Goal: Task Accomplishment & Management: Manage account settings

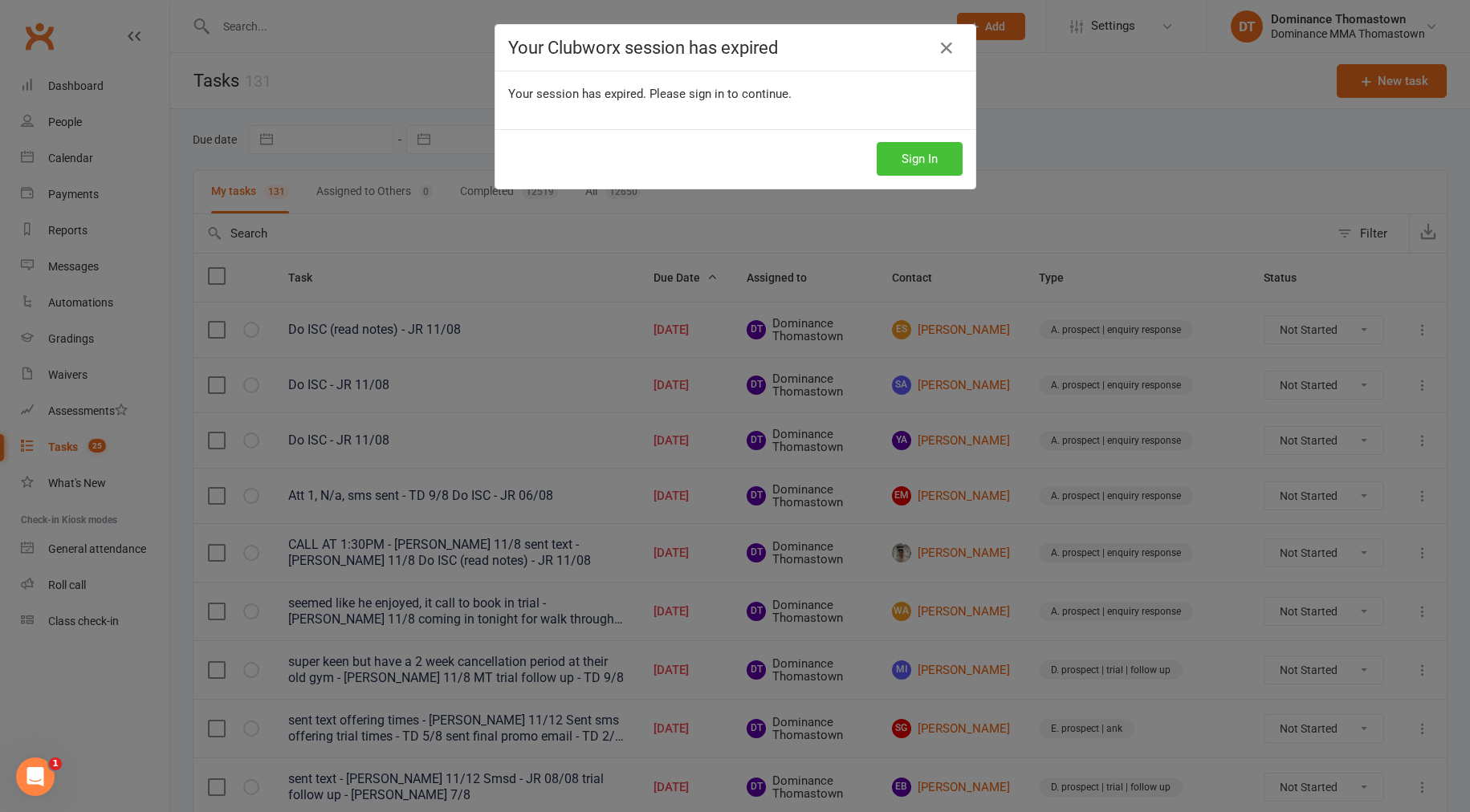
click at [920, 161] on button "Sign In" at bounding box center [919, 158] width 86 height 33
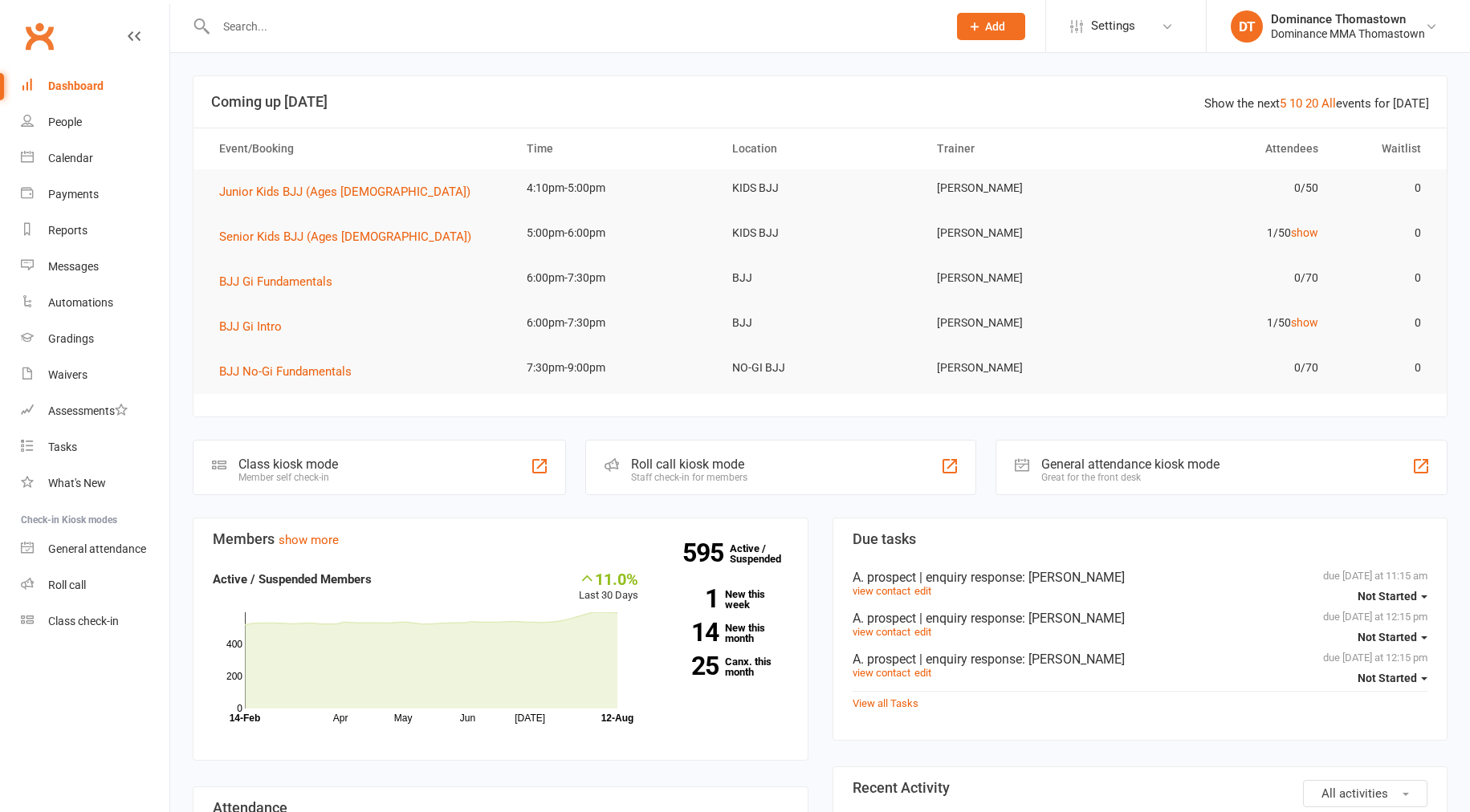
click at [270, 31] on input "text" at bounding box center [574, 26] width 725 height 23
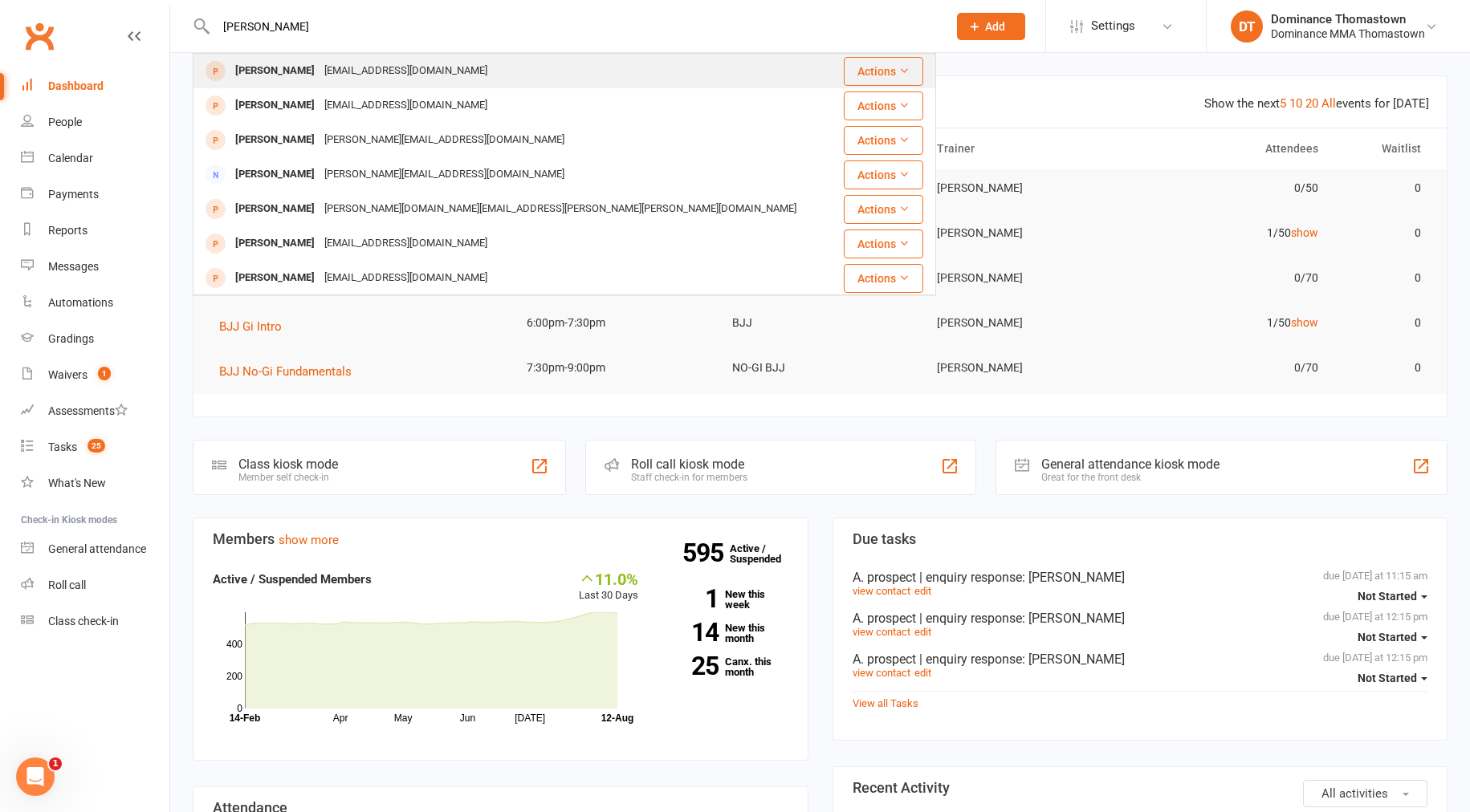
type input "[PERSON_NAME]"
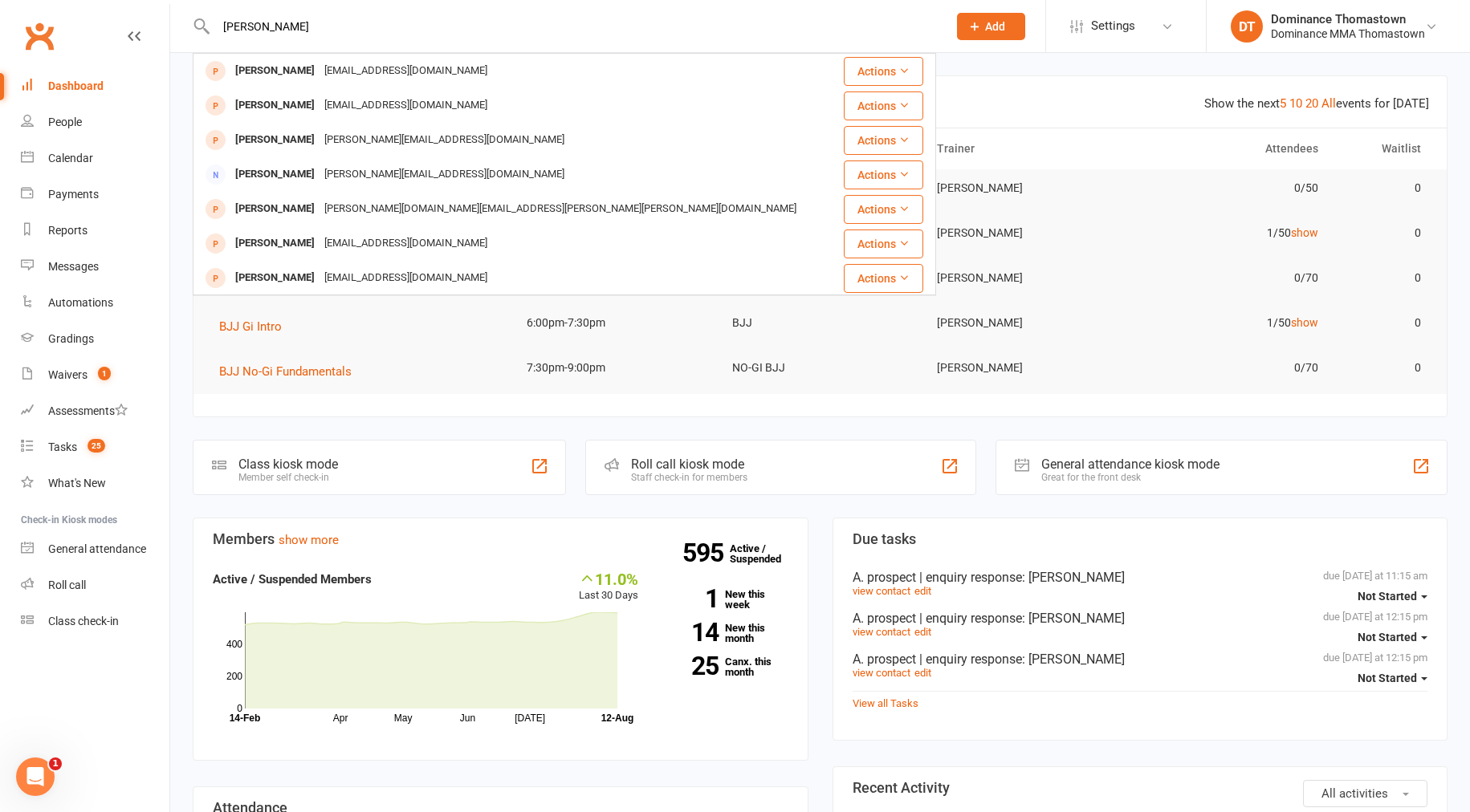
click at [320, 75] on div "[EMAIL_ADDRESS][DOMAIN_NAME]" at bounding box center [406, 71] width 173 height 23
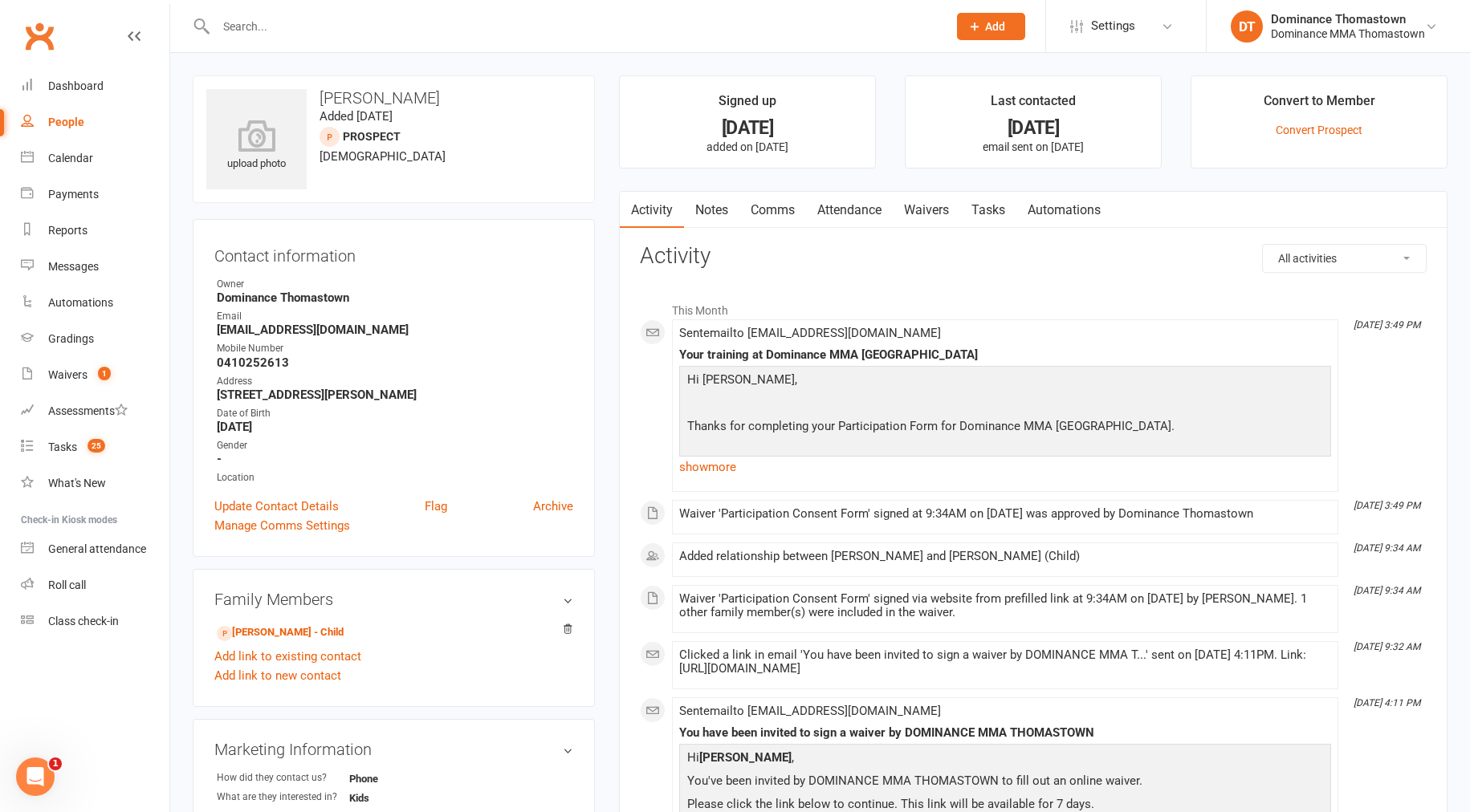
click at [720, 216] on link "Notes" at bounding box center [711, 210] width 55 height 37
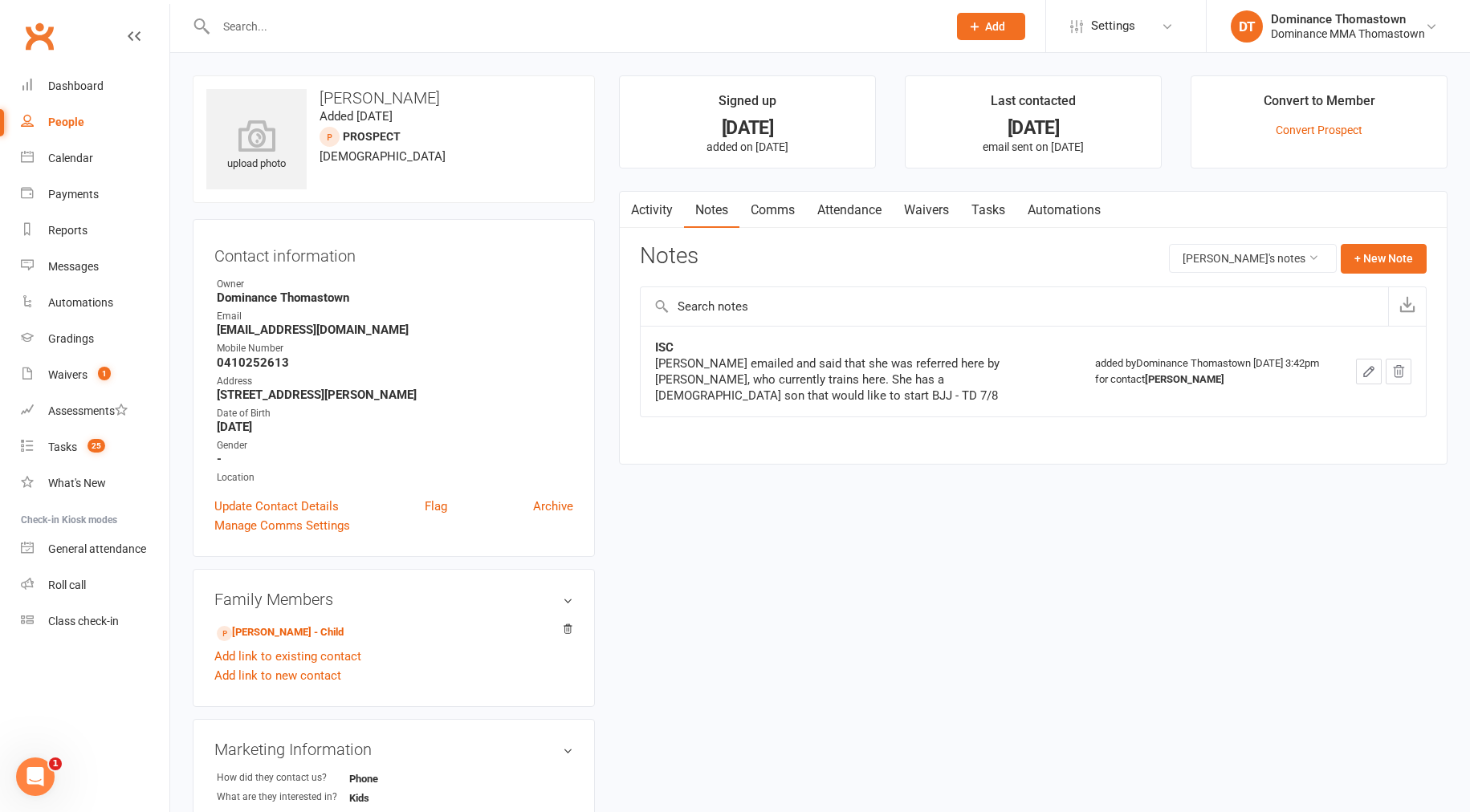
click at [744, 205] on link "Comms" at bounding box center [772, 210] width 67 height 37
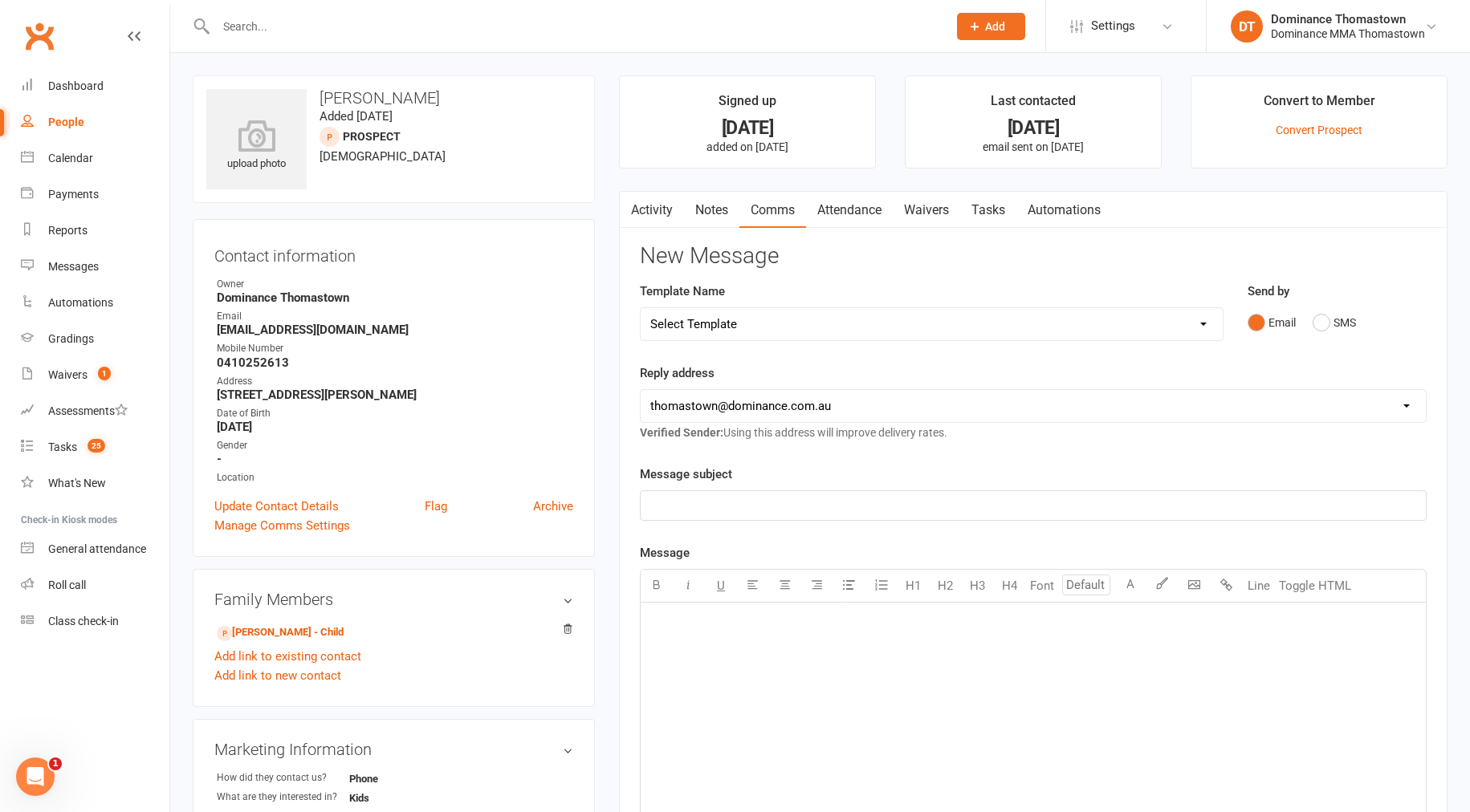
click at [849, 208] on link "Attendance" at bounding box center [849, 210] width 87 height 37
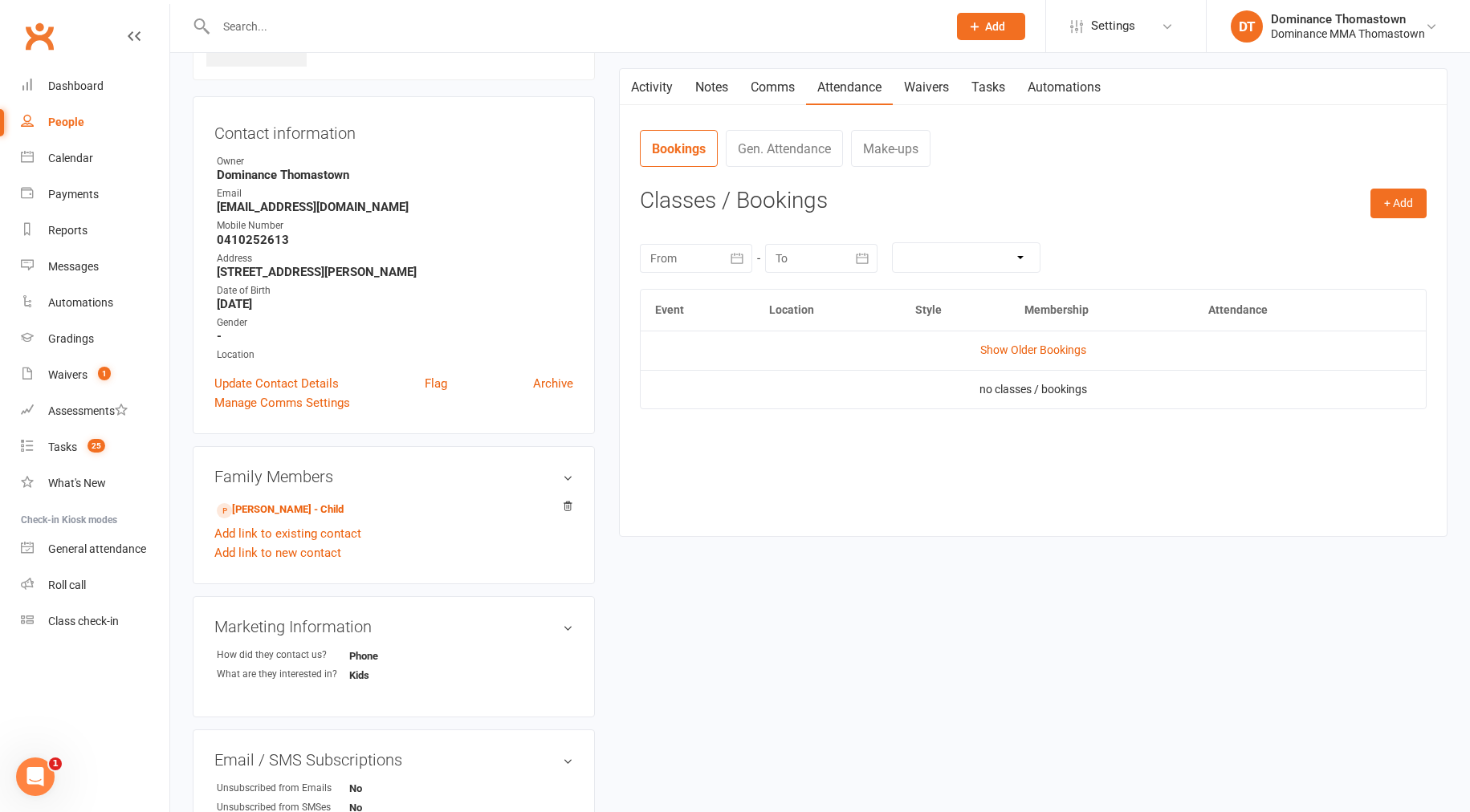
scroll to position [225, 0]
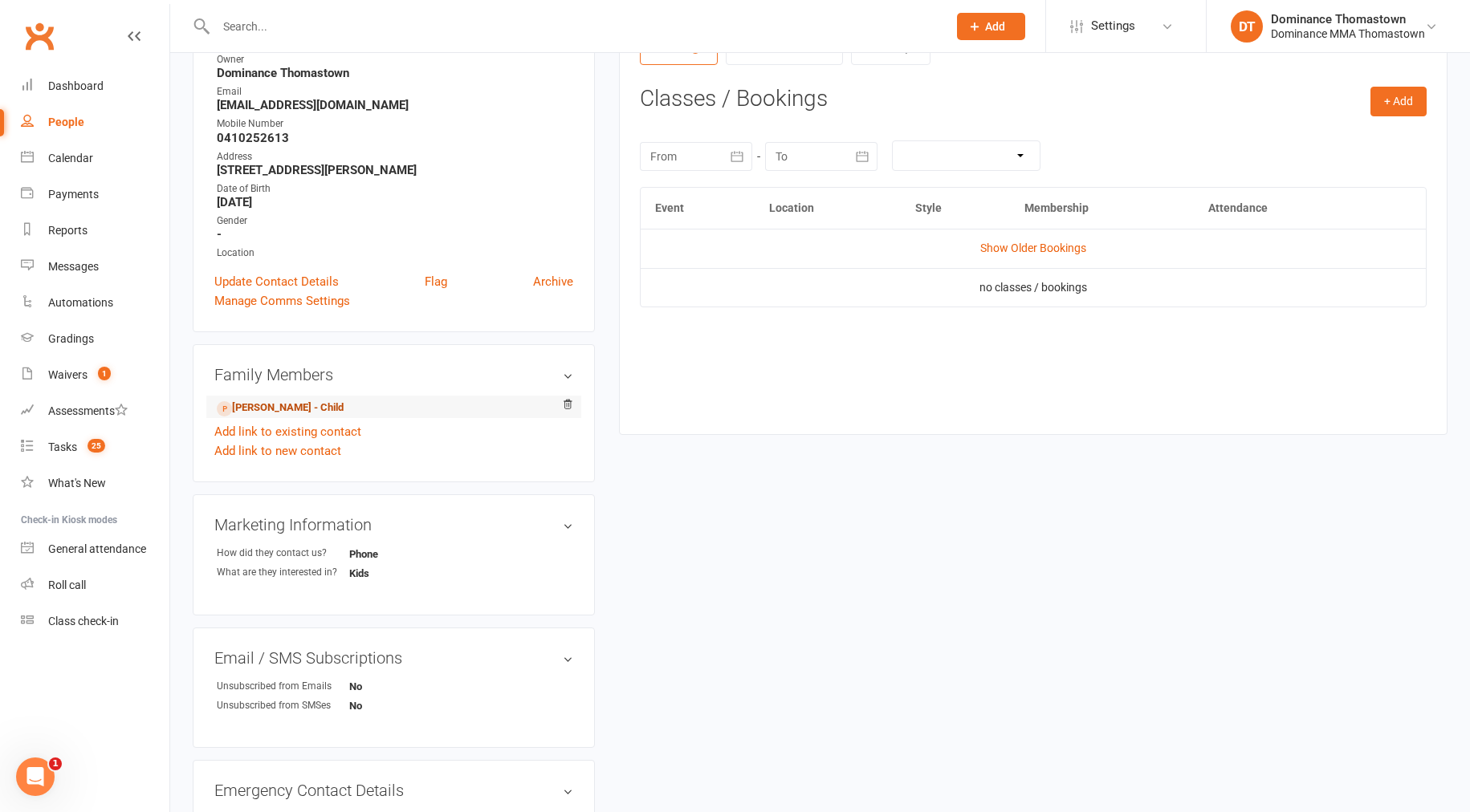
click at [323, 404] on link "[PERSON_NAME] - Child" at bounding box center [280, 407] width 126 height 17
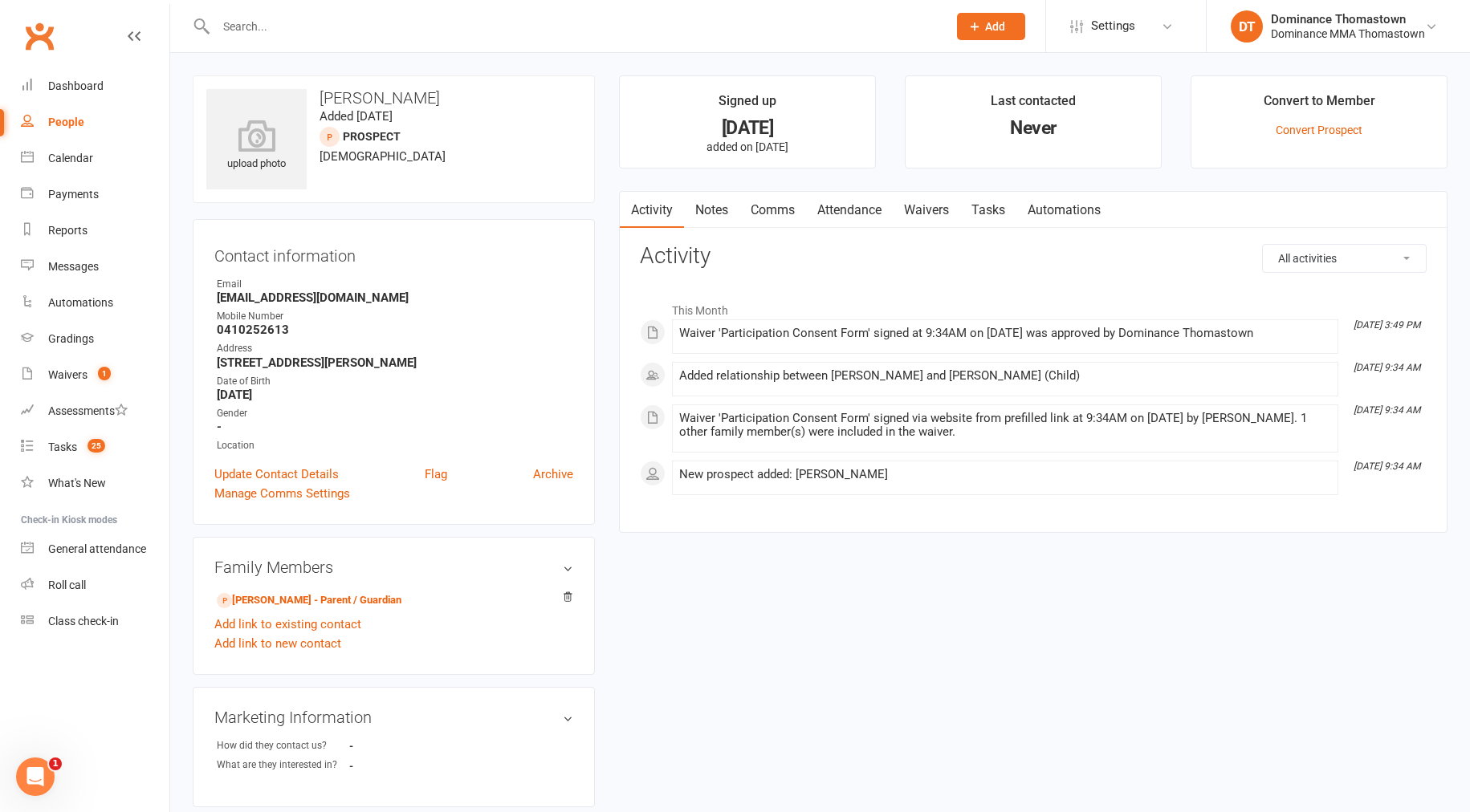
click at [857, 214] on link "Attendance" at bounding box center [849, 210] width 87 height 37
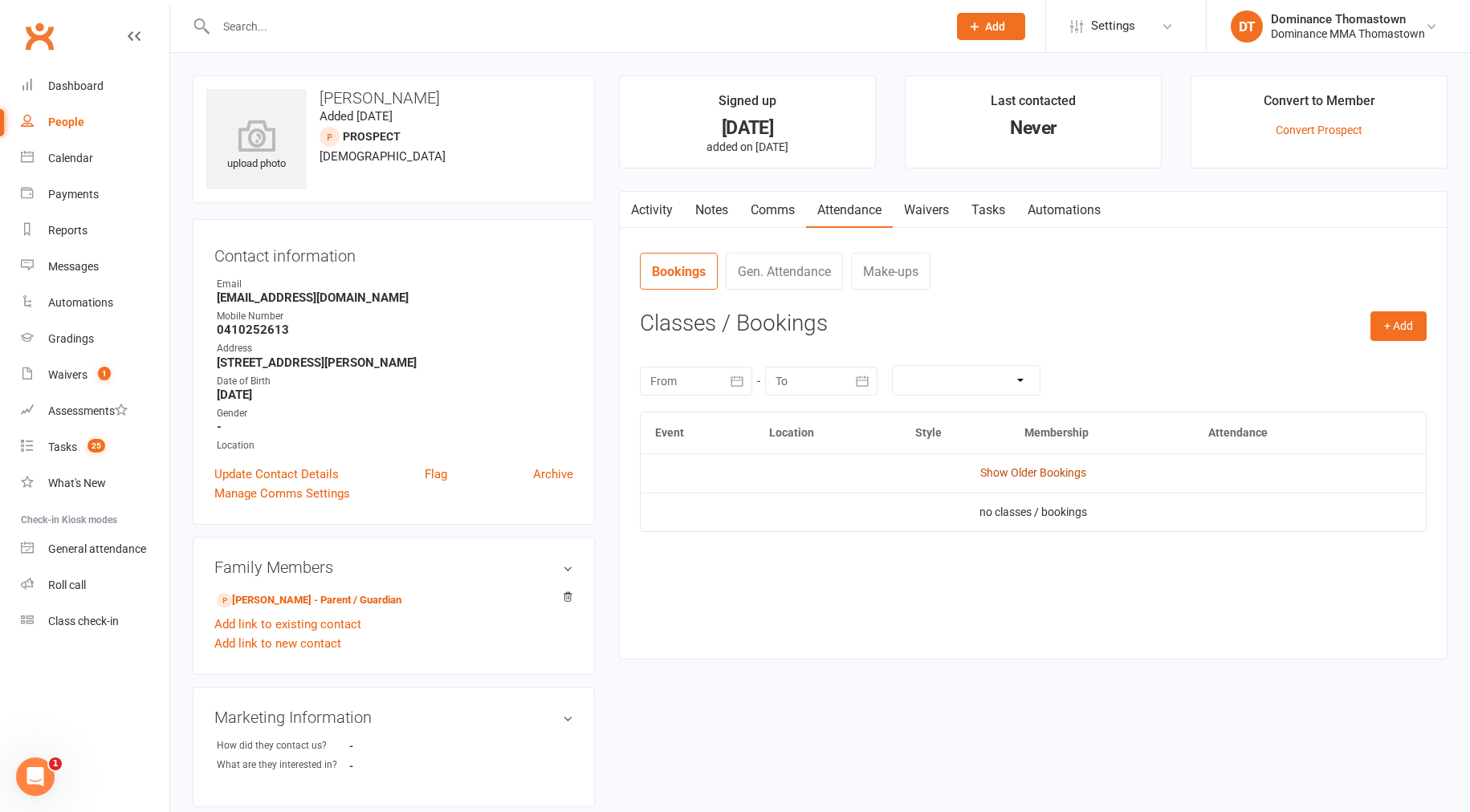
click at [1050, 471] on link "Show Older Bookings" at bounding box center [1033, 472] width 106 height 13
click at [1387, 320] on button "+ Add" at bounding box center [1399, 326] width 56 height 29
click at [1307, 356] on link "Book Event" at bounding box center [1346, 363] width 159 height 33
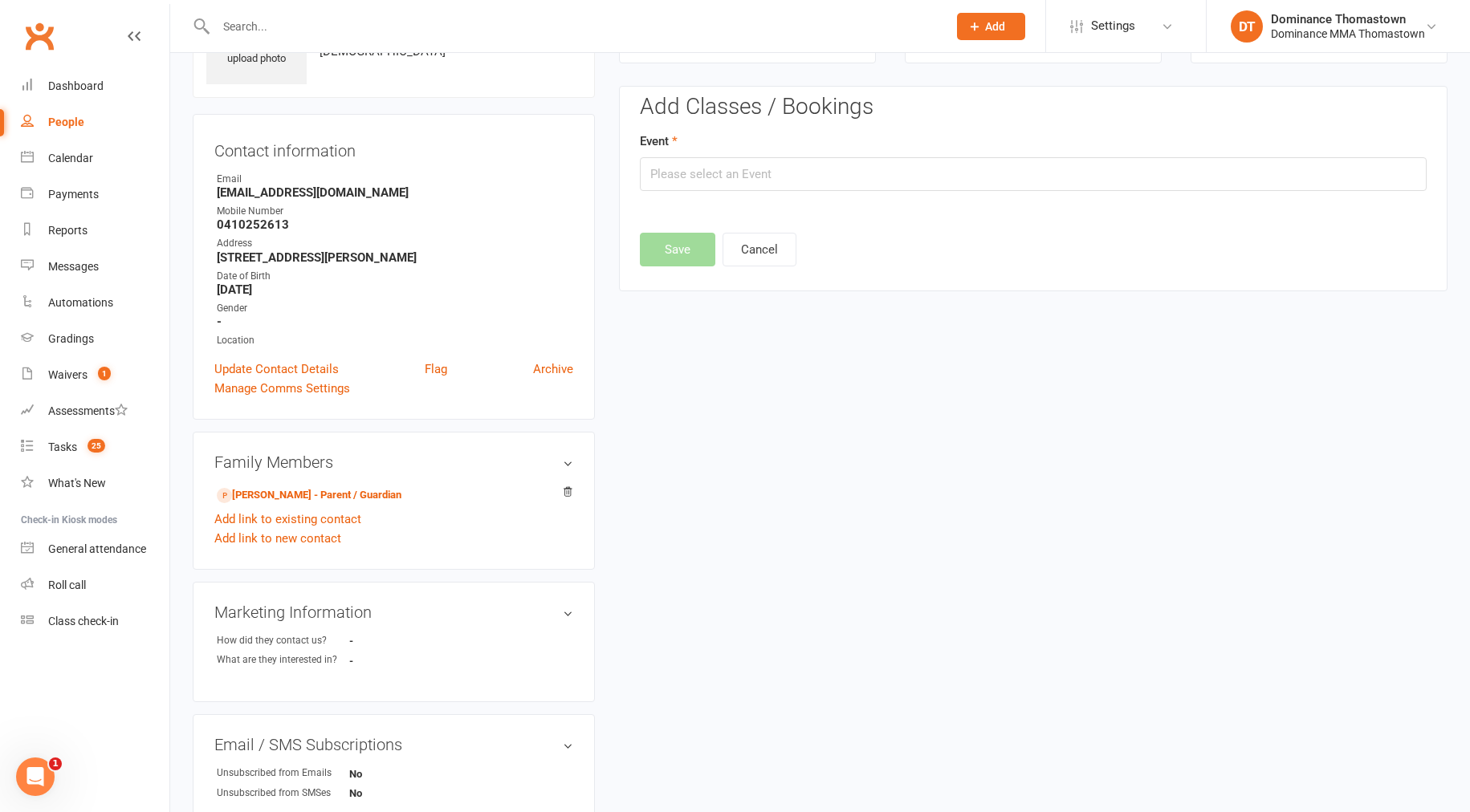
scroll to position [110, 0]
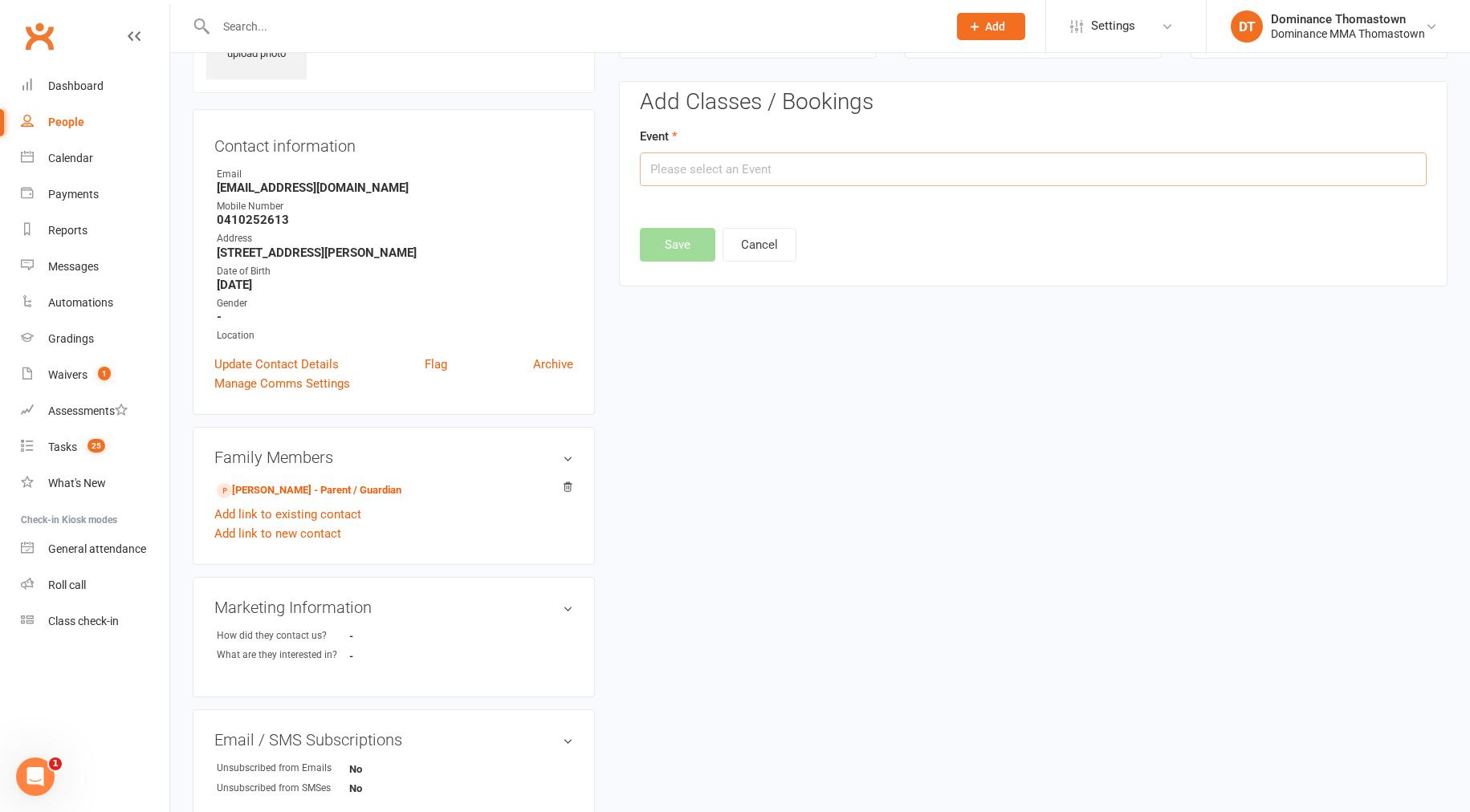
click at [882, 173] on input "text" at bounding box center [1033, 169] width 787 height 33
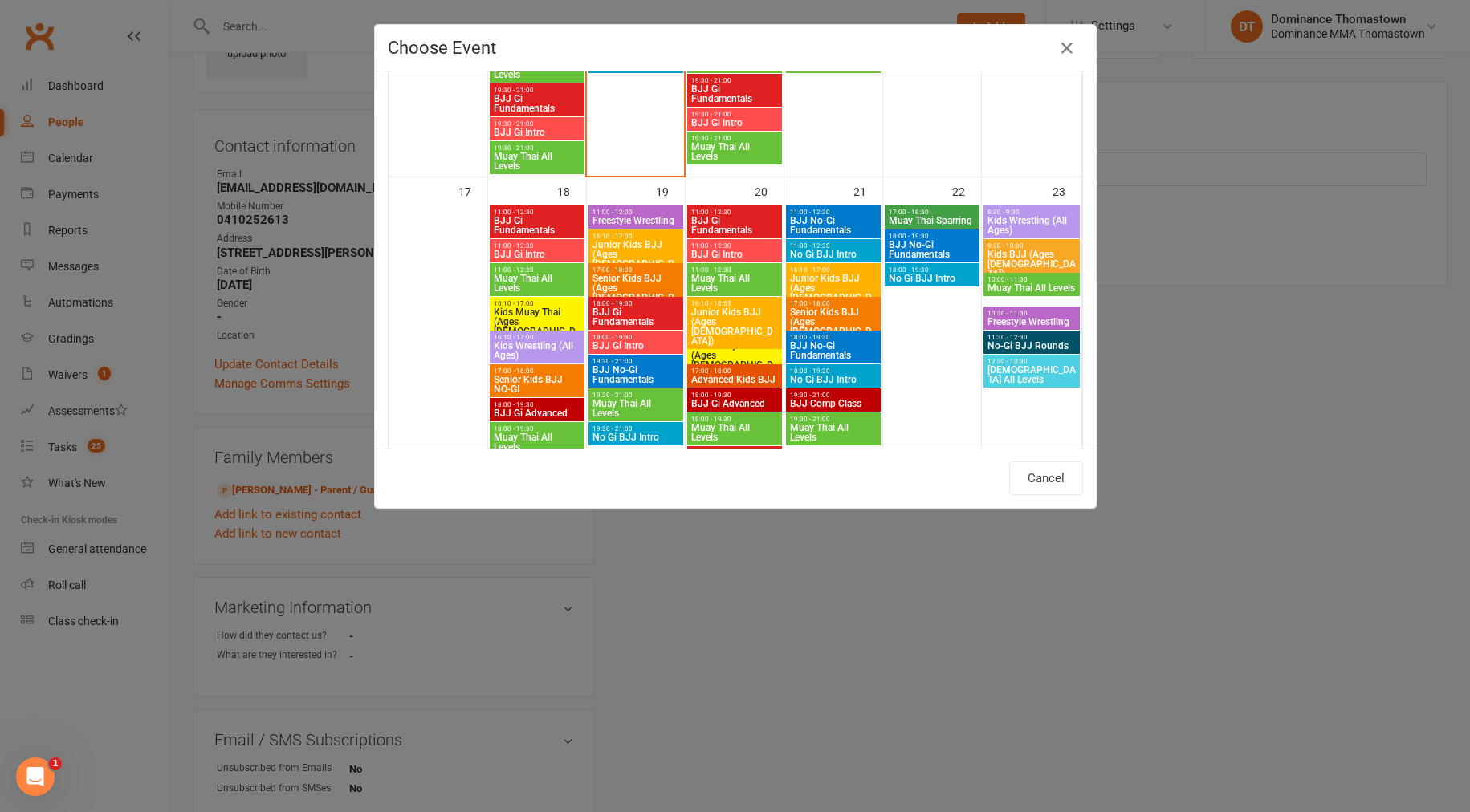
scroll to position [1123, 0]
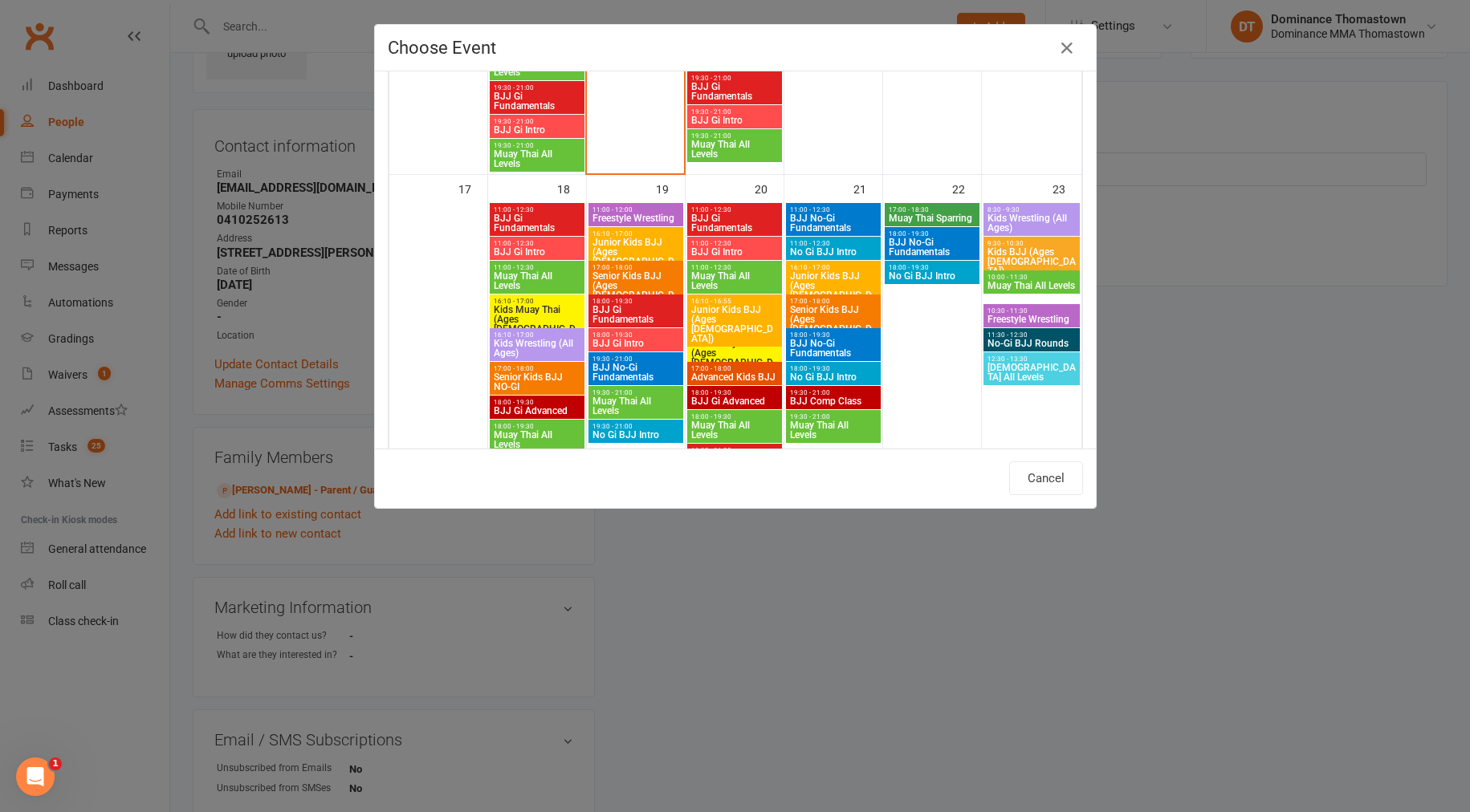
click at [621, 248] on span "Junior Kids BJJ (Ages [DEMOGRAPHIC_DATA])" at bounding box center [636, 257] width 89 height 39
type input "Junior Kids BJJ (Ages [DEMOGRAPHIC_DATA]) - [DATE] 4:10:00 PM"
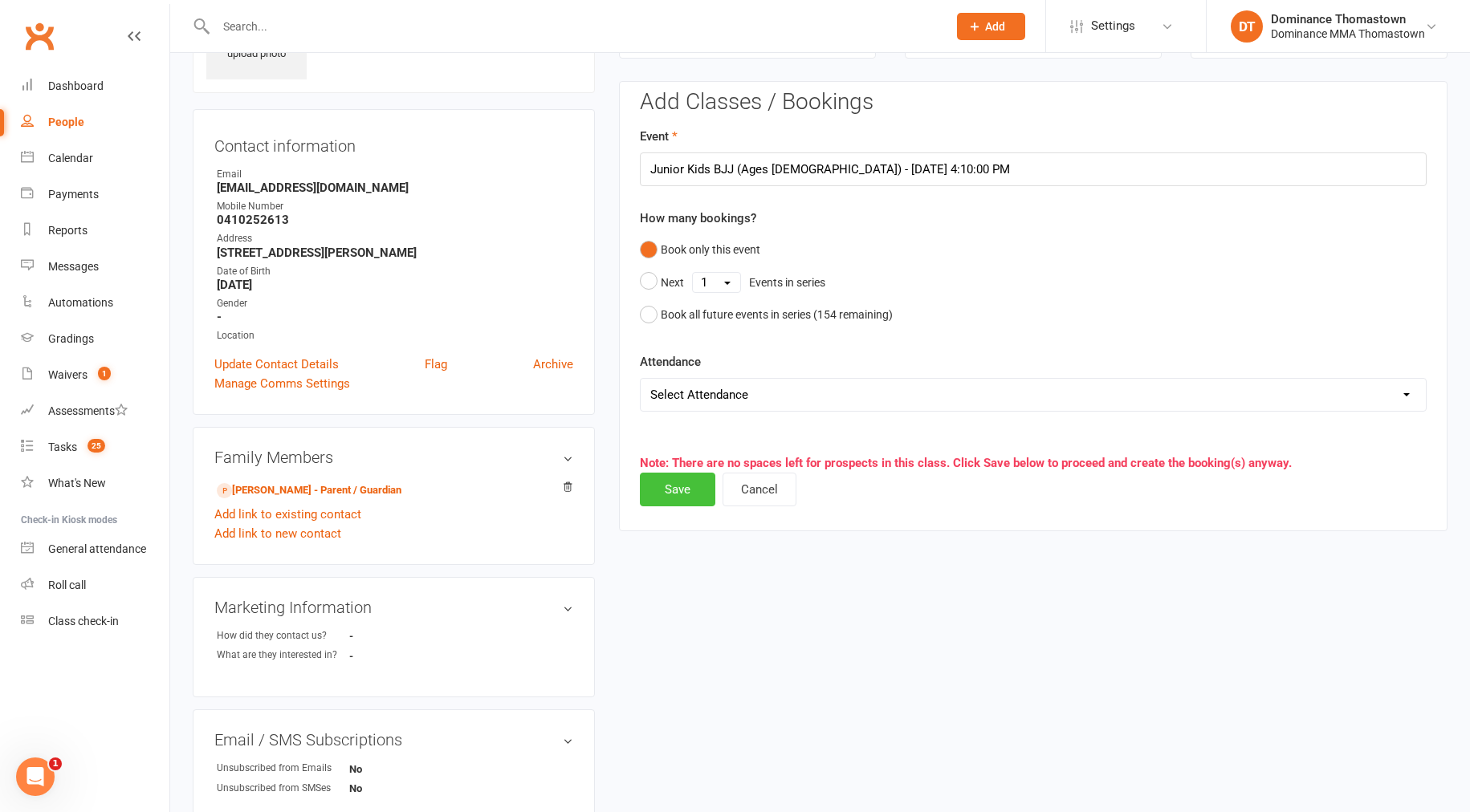
click at [655, 493] on button "Save" at bounding box center [678, 489] width 76 height 33
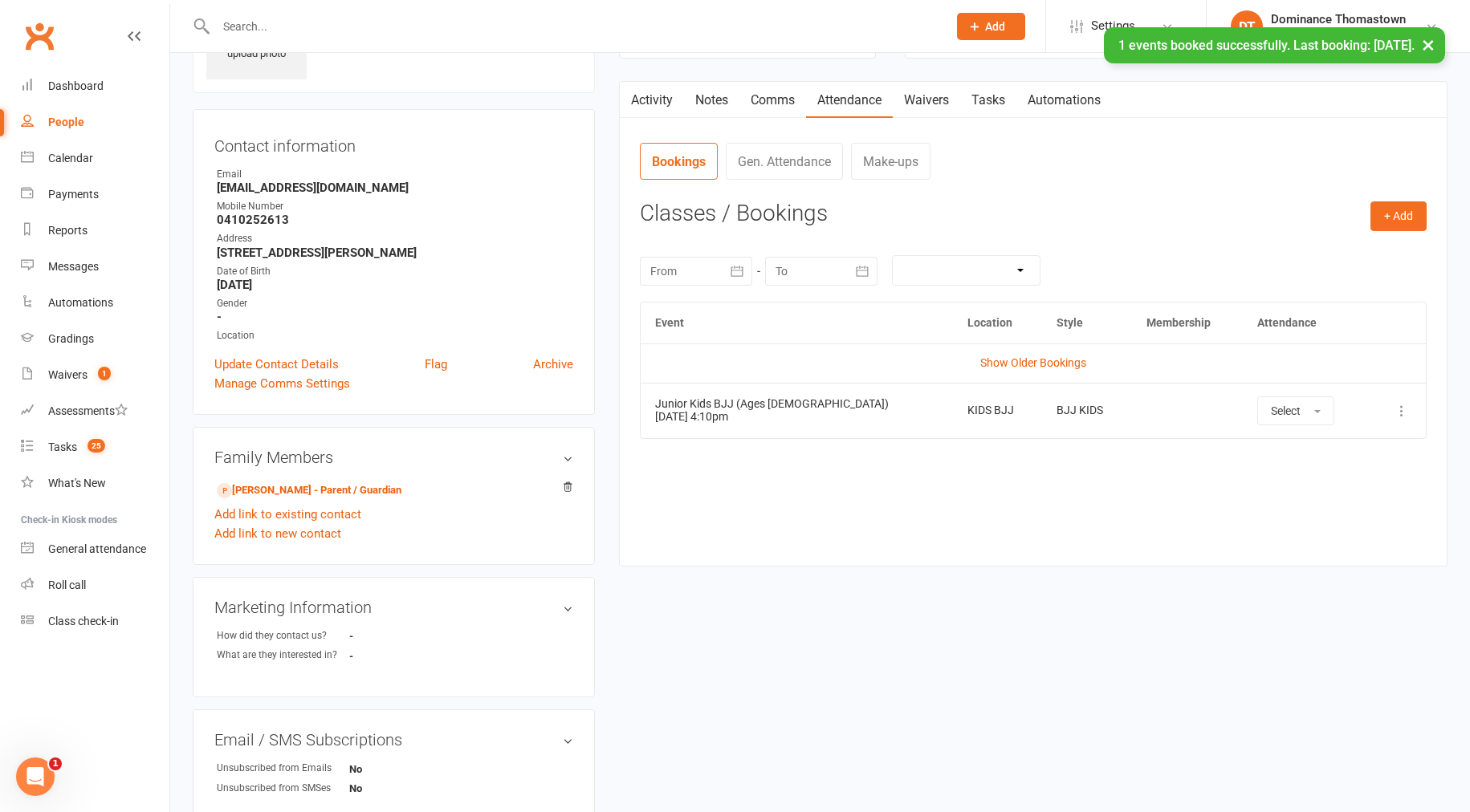
click at [986, 107] on link "Tasks" at bounding box center [988, 100] width 56 height 37
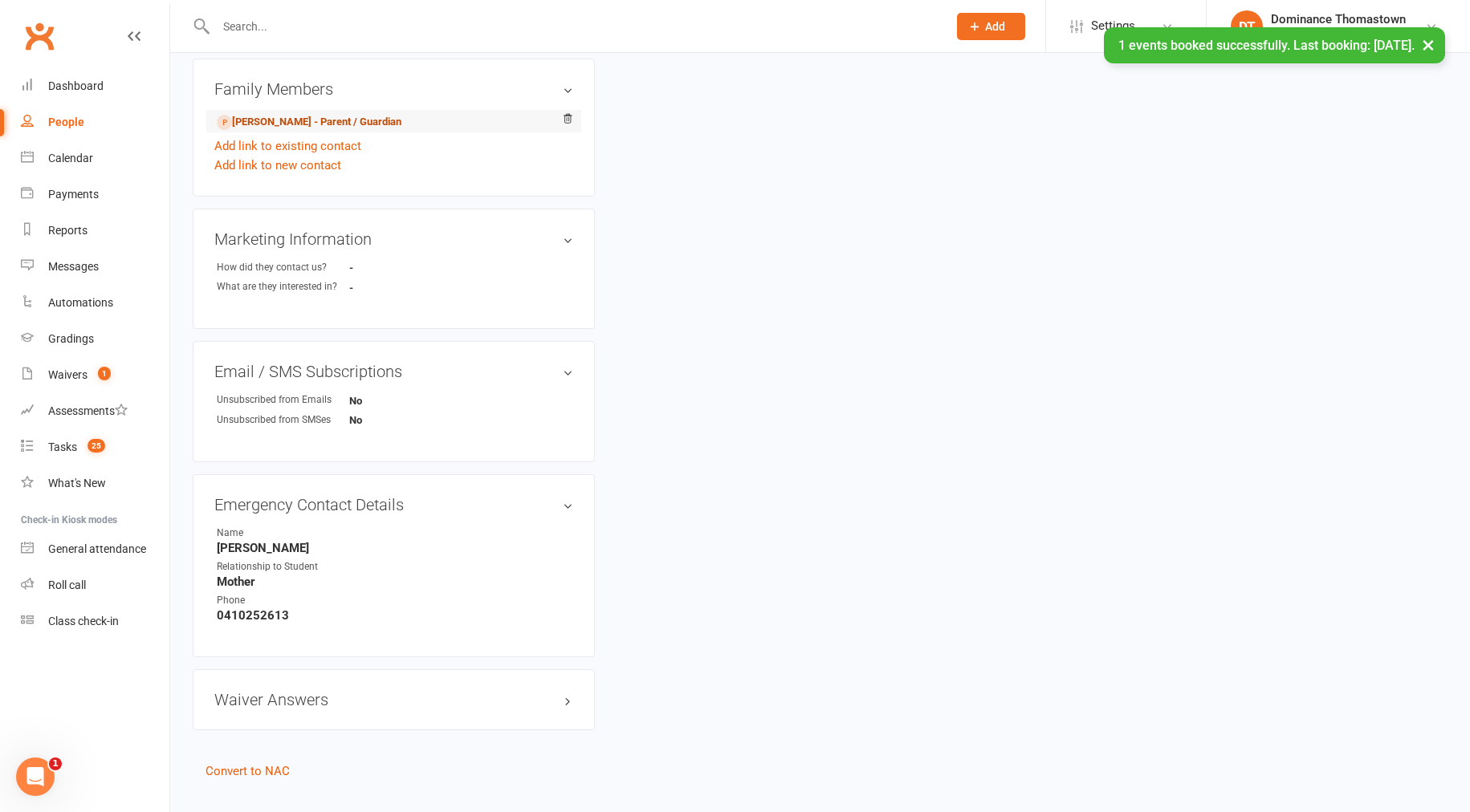
scroll to position [488, 0]
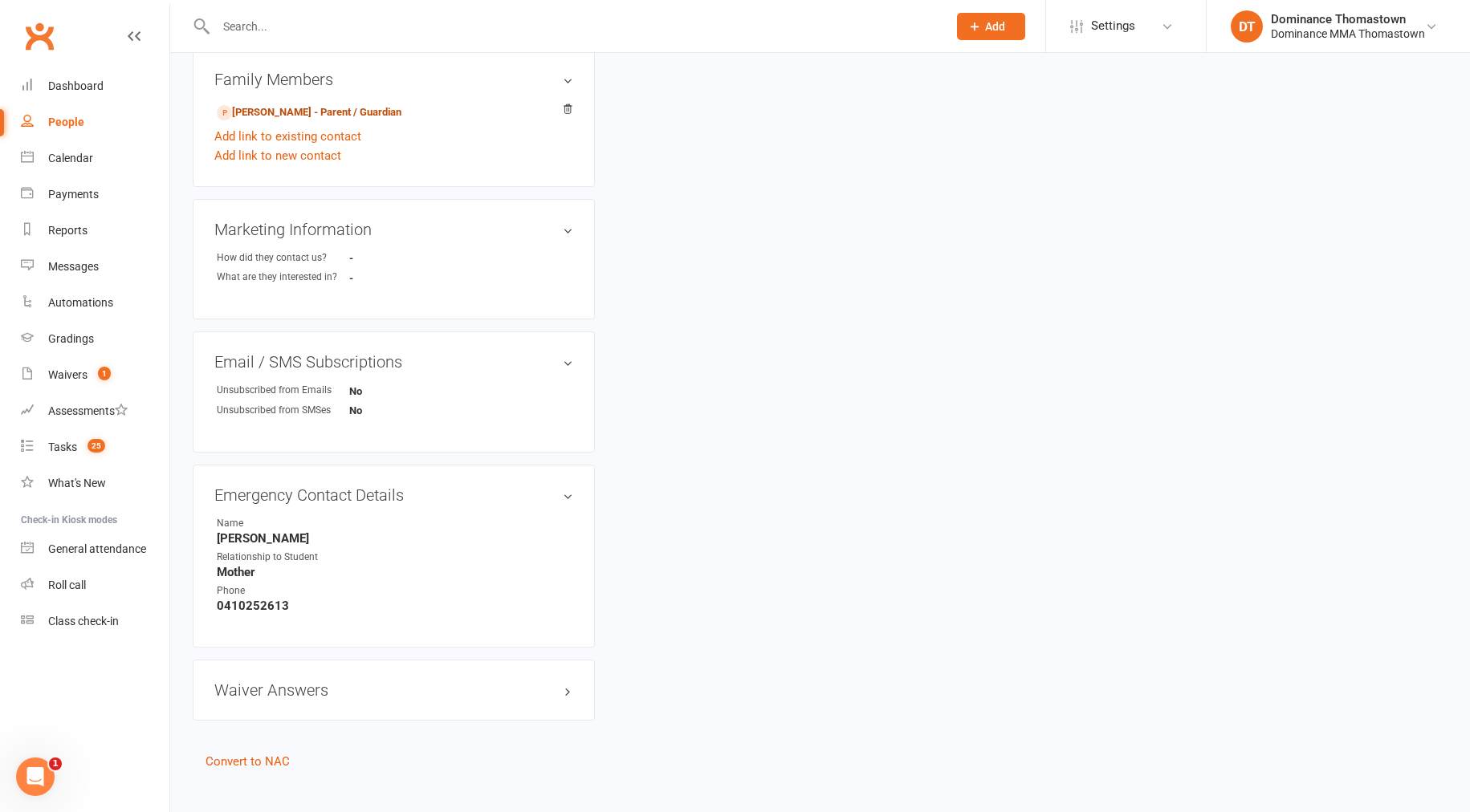
click at [350, 109] on link "[PERSON_NAME] - Parent / Guardian" at bounding box center [309, 113] width 184 height 17
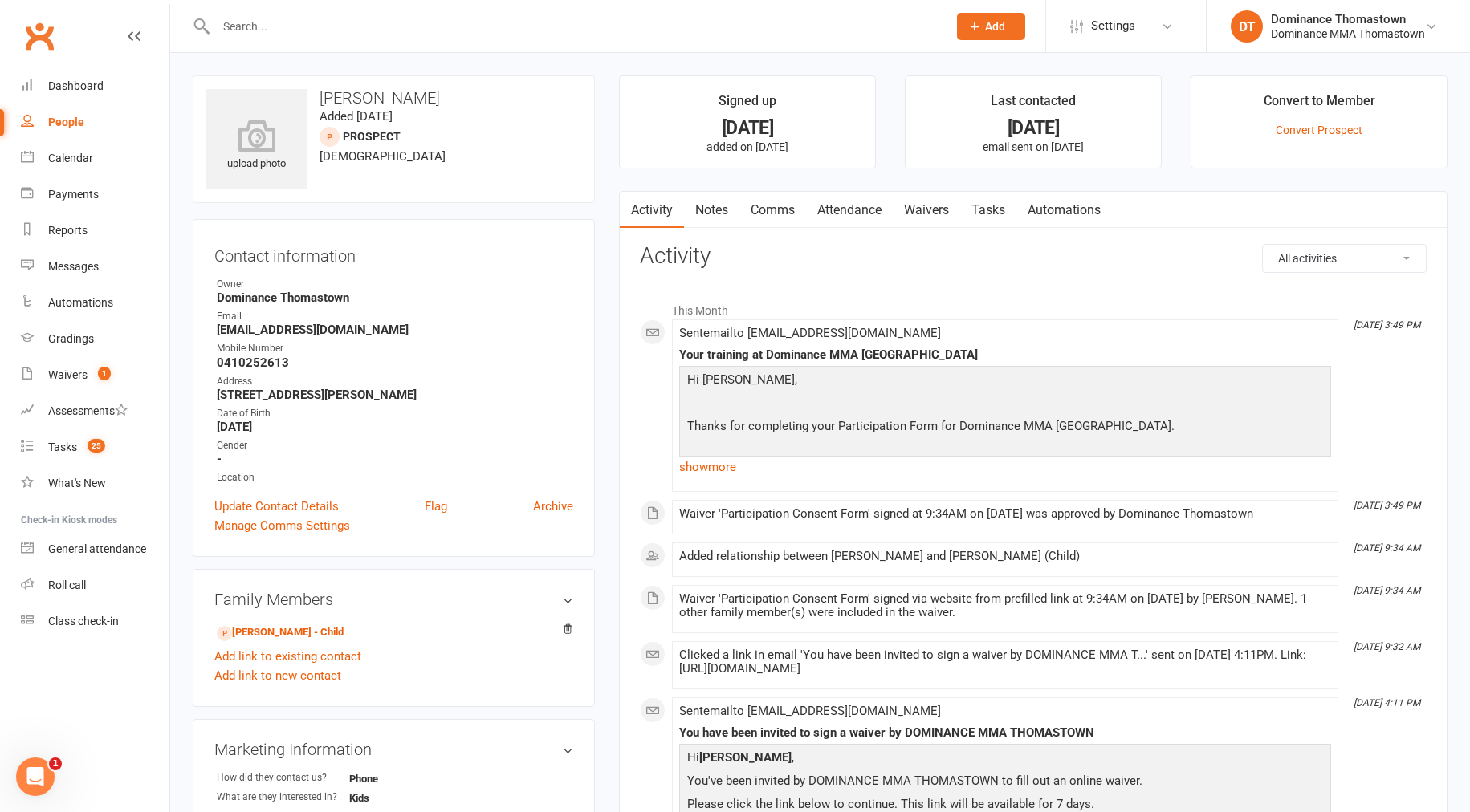
click at [1001, 210] on link "Tasks" at bounding box center [988, 210] width 56 height 37
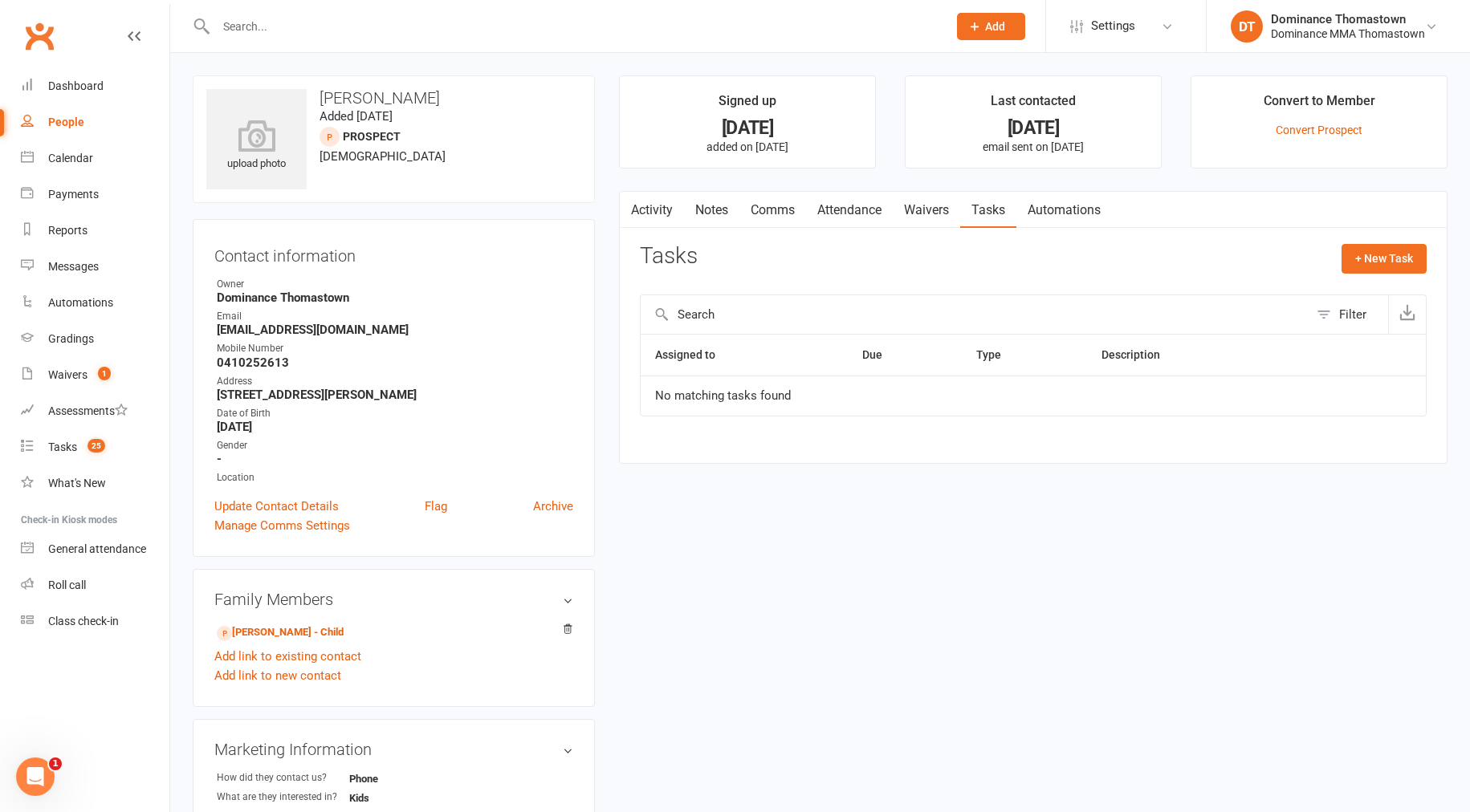
click at [940, 213] on link "Waivers" at bounding box center [926, 210] width 68 height 37
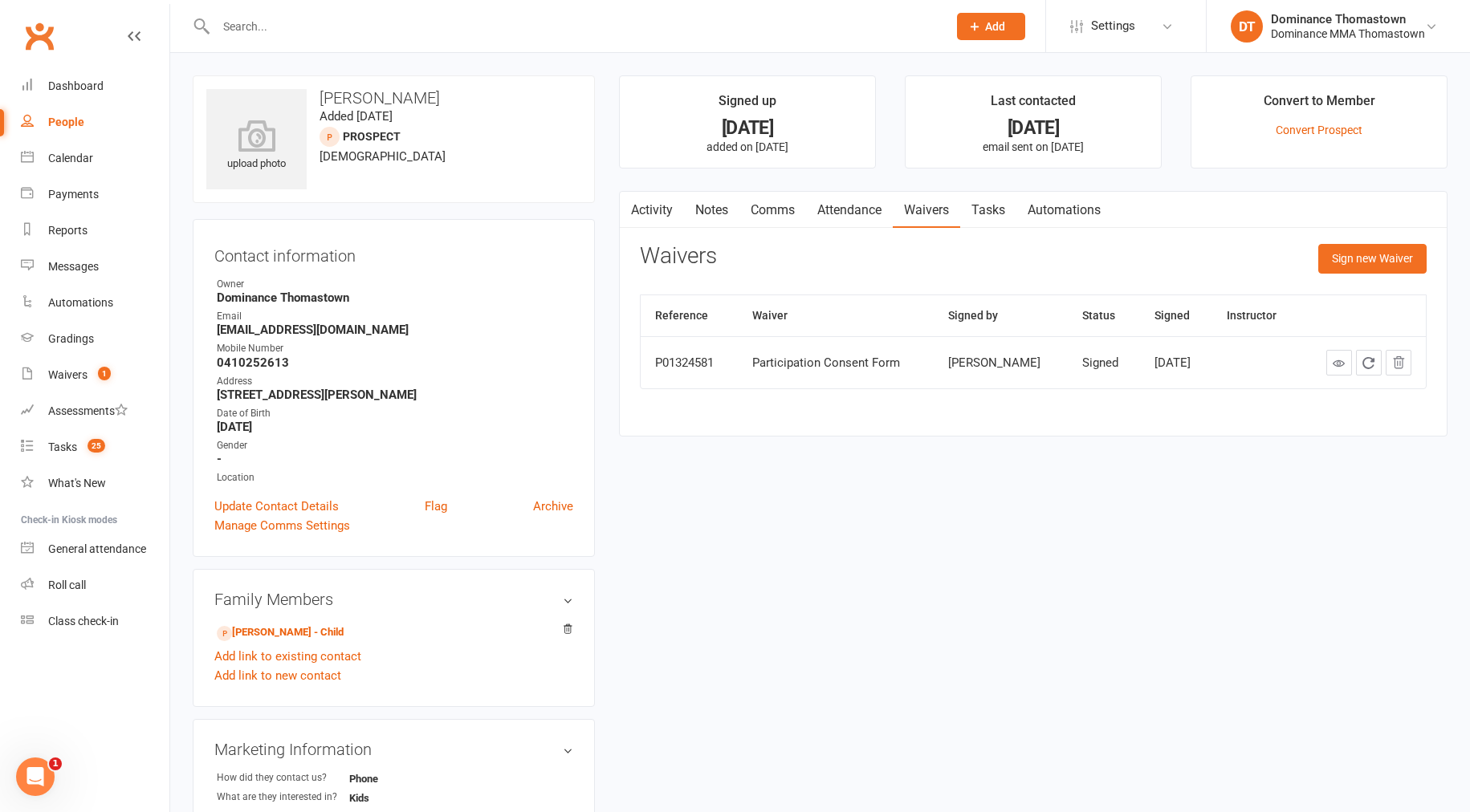
click at [997, 208] on link "Tasks" at bounding box center [988, 210] width 56 height 37
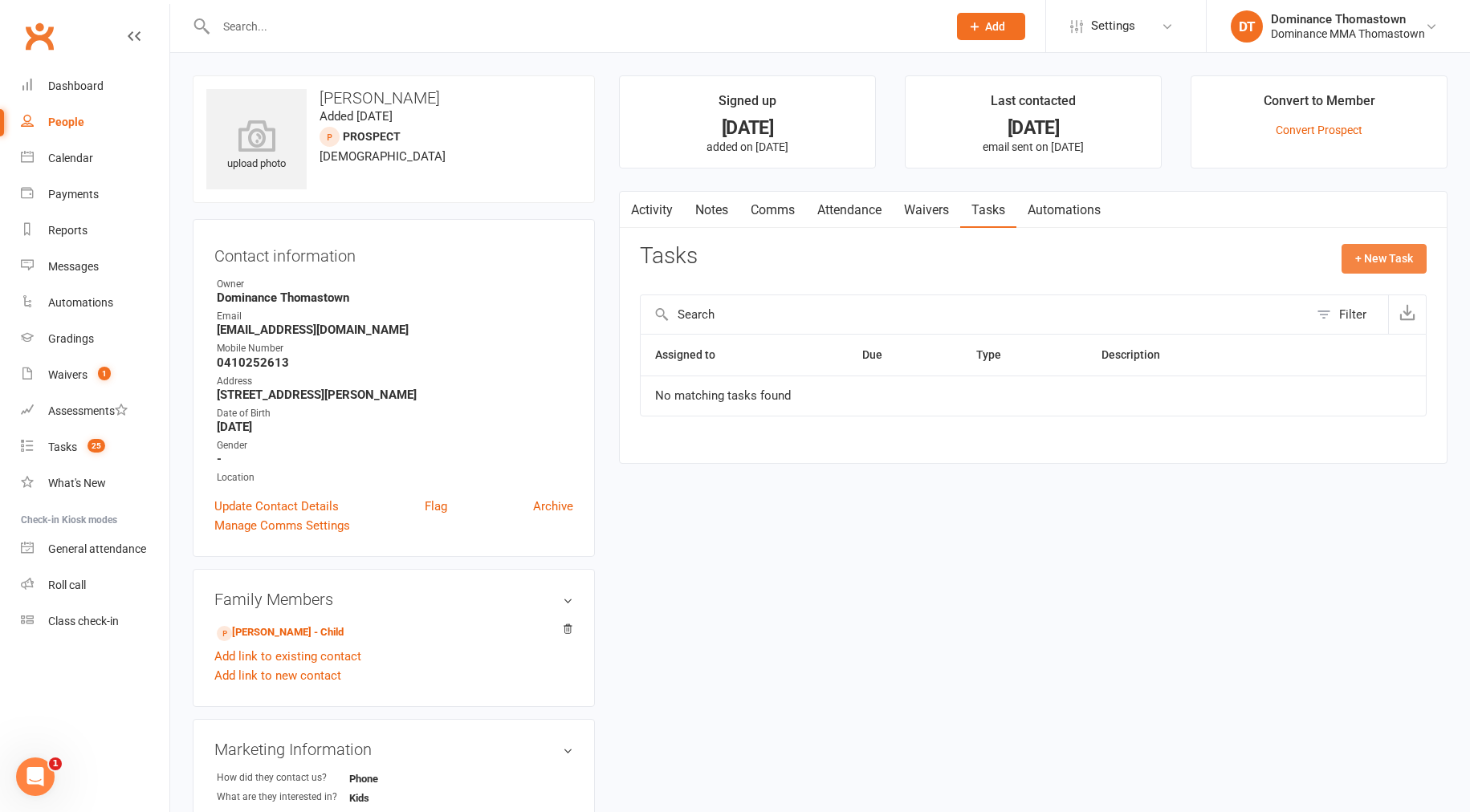
click at [1366, 263] on button "+ New Task" at bounding box center [1384, 258] width 85 height 29
select select "12547"
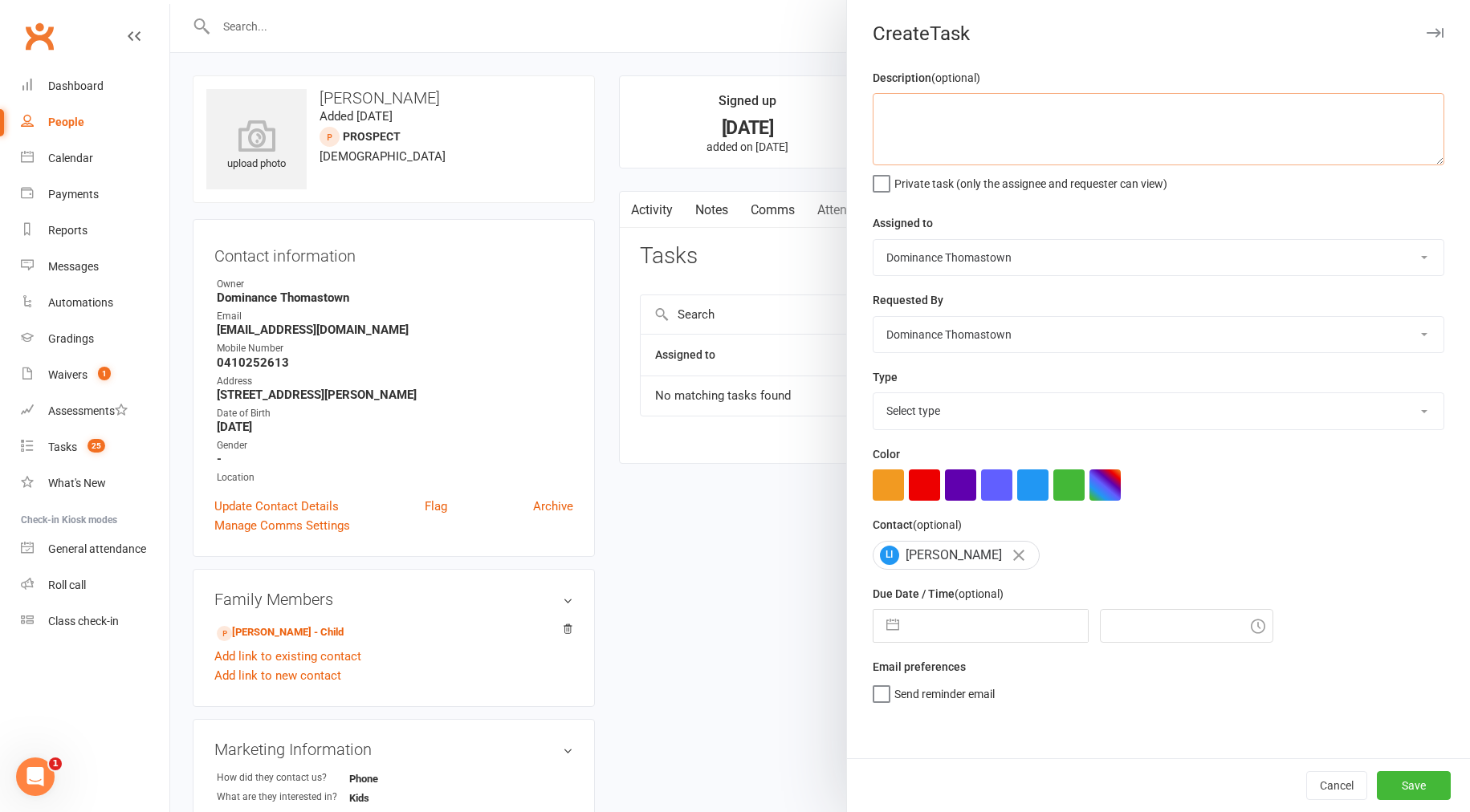
click at [1090, 130] on textarea at bounding box center [1158, 129] width 572 height 72
type textarea "Jnr kids BJJ trial confirmation - TD 12/8"
click at [964, 421] on select "Select type A. prospect | enquiry response B. prospect | trial | booking [PERSO…" at bounding box center [1158, 410] width 570 height 35
select select "3811"
select select "6"
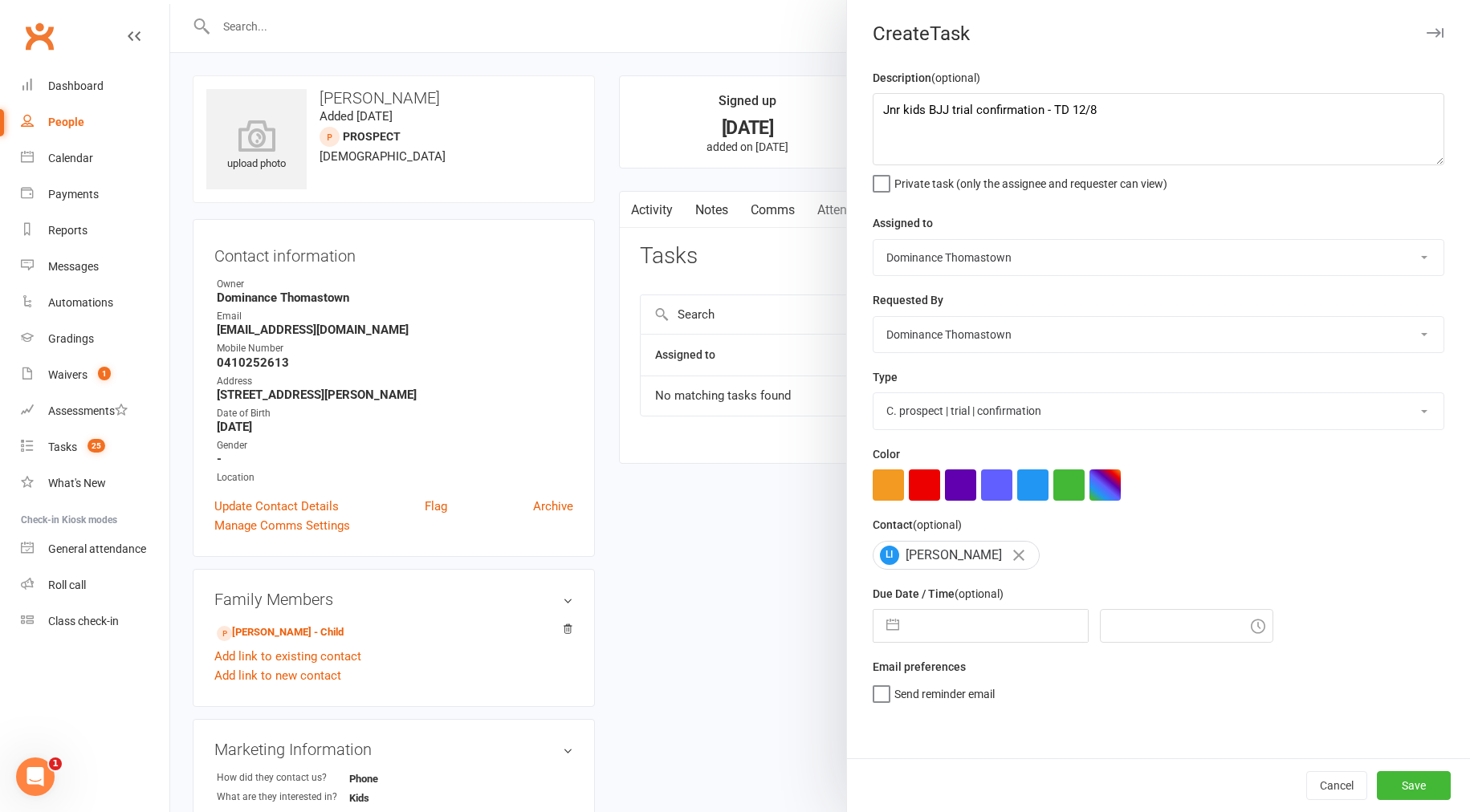
select select "2025"
select select "7"
select select "2025"
select select "8"
select select "2025"
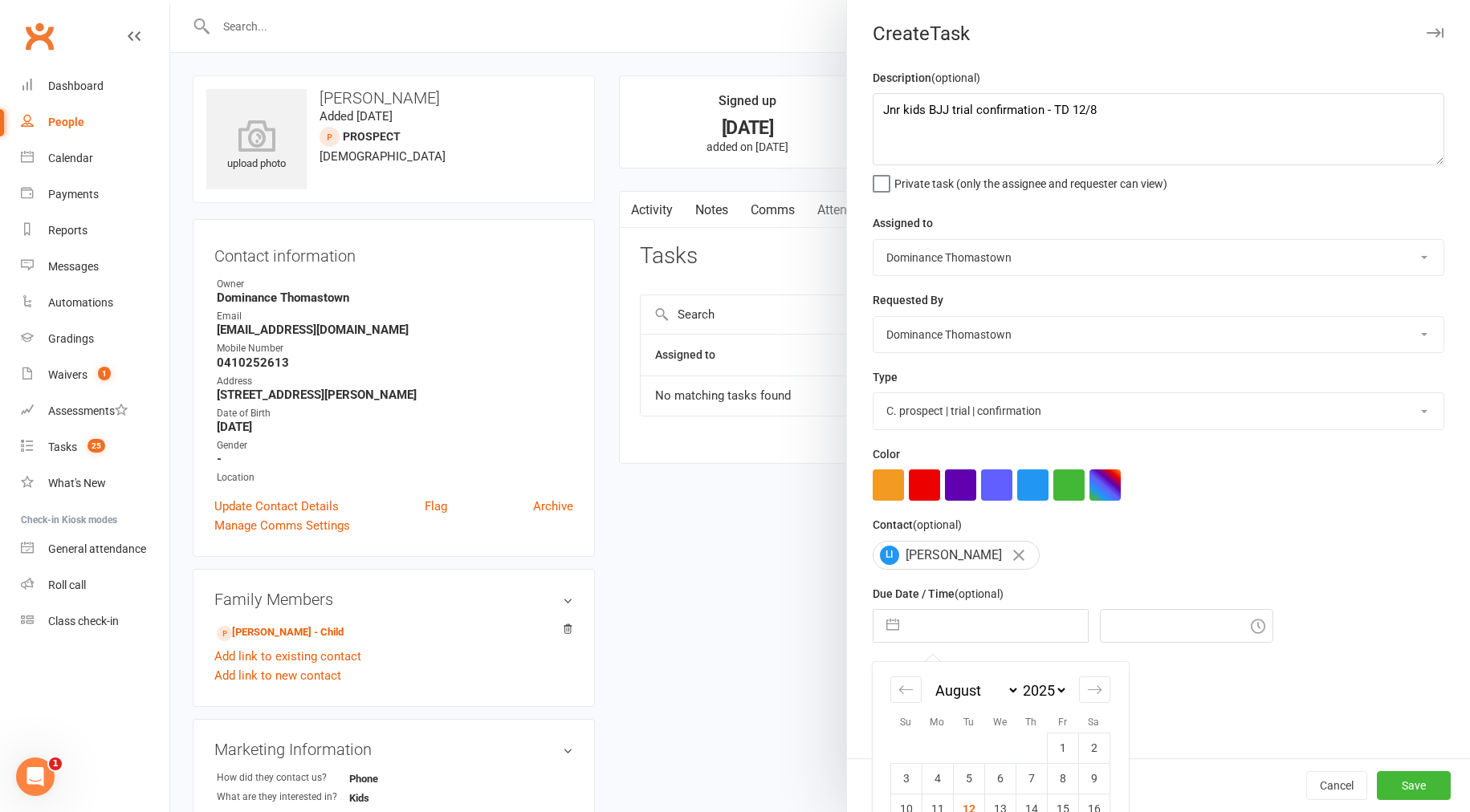
click at [940, 632] on input "text" at bounding box center [997, 626] width 181 height 33
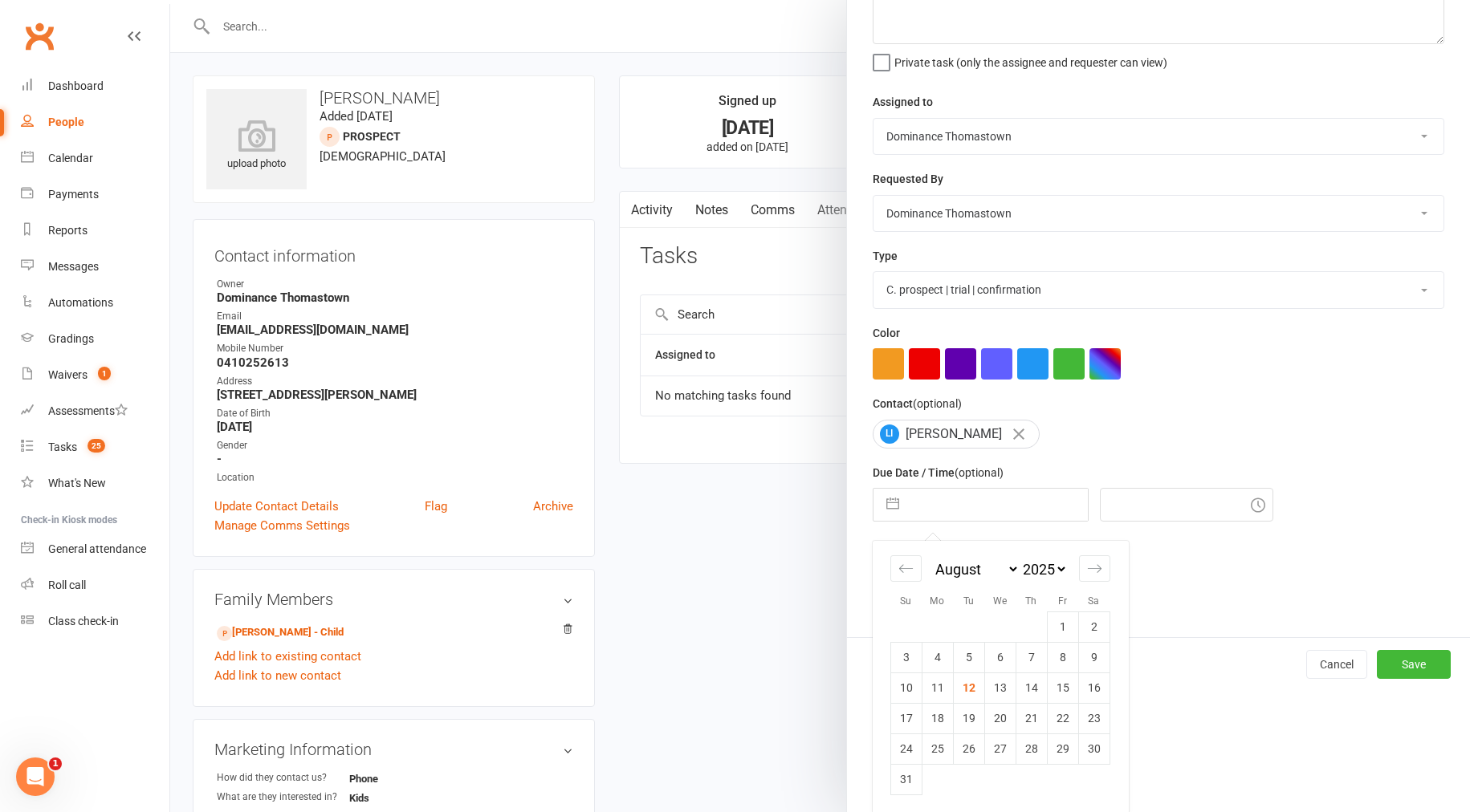
scroll to position [126, 0]
click at [941, 713] on td "18" at bounding box center [937, 717] width 32 height 31
type input "[DATE]"
type input "2:15pm"
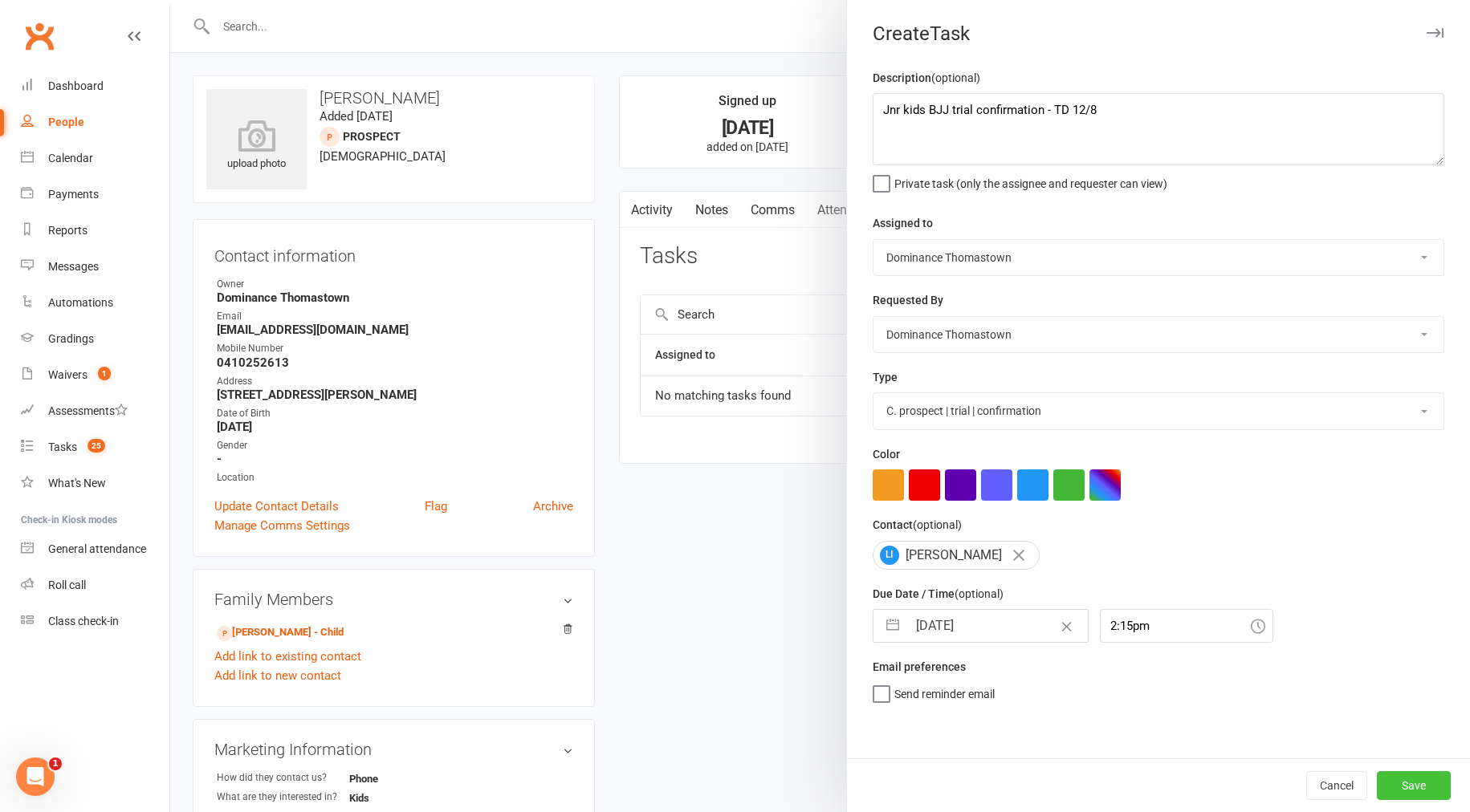
click at [1405, 796] on button "Save" at bounding box center [1414, 786] width 74 height 29
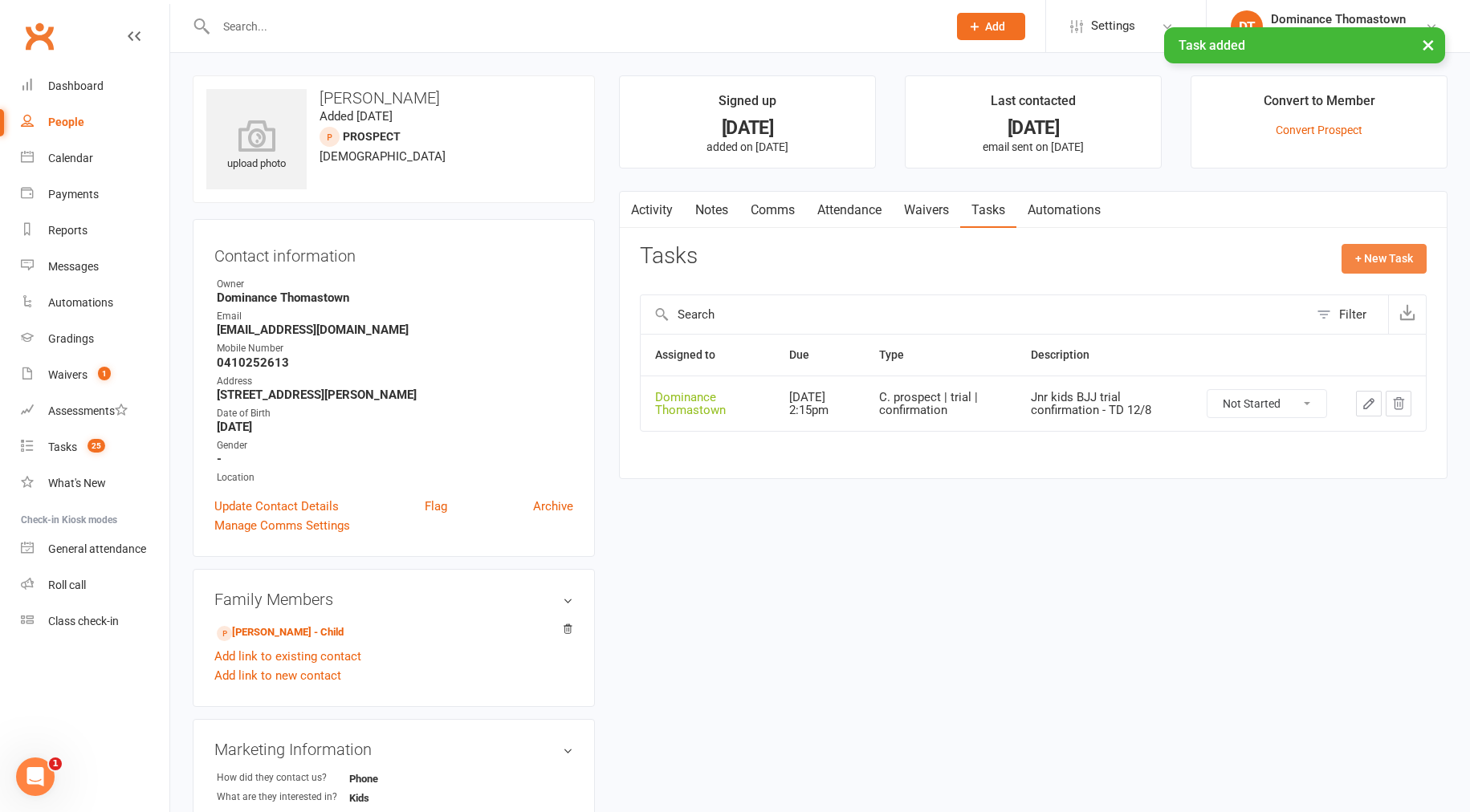
click at [1392, 248] on button "+ New Task" at bounding box center [1384, 258] width 85 height 29
select select "12547"
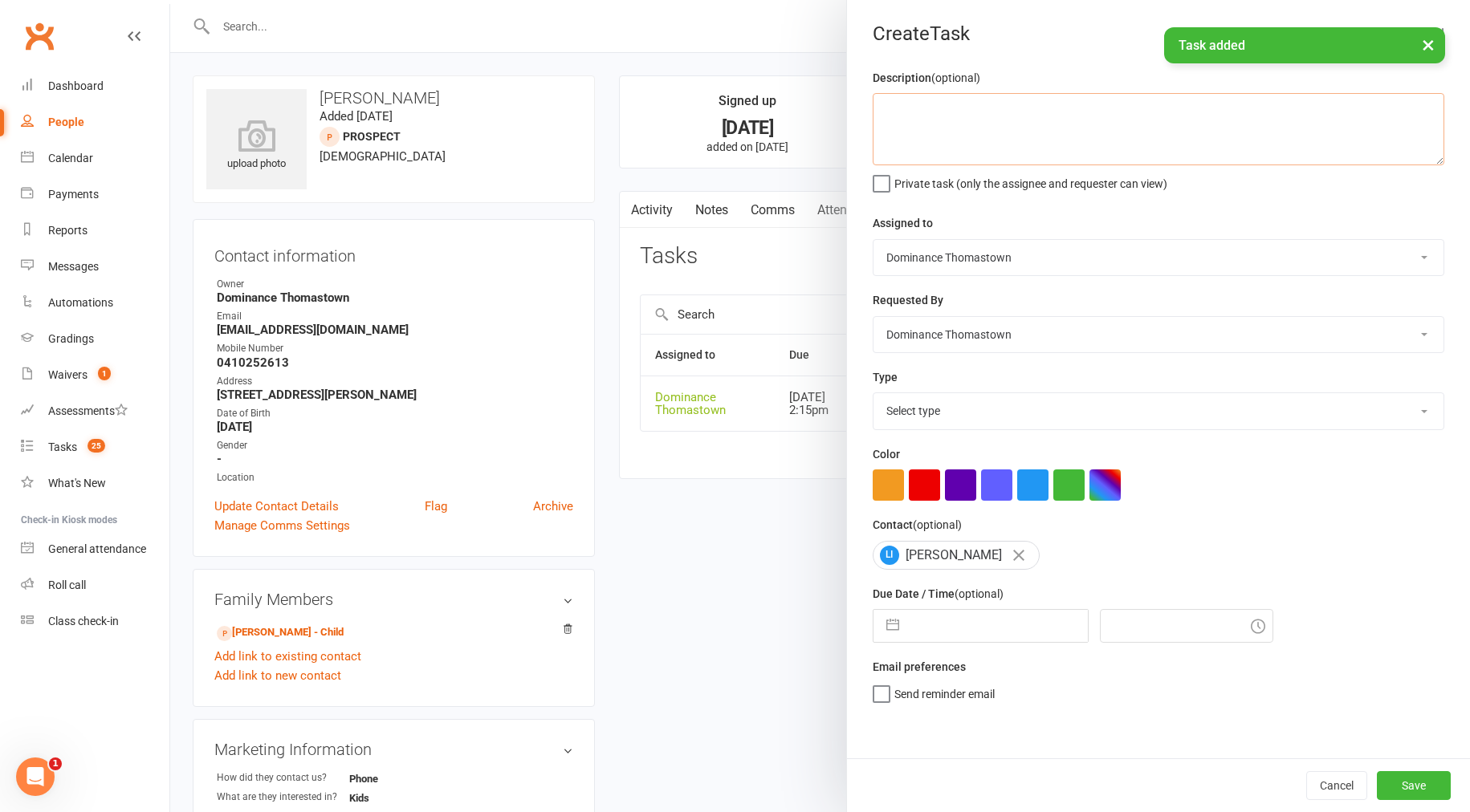
click at [1049, 123] on textarea at bounding box center [1158, 129] width 572 height 72
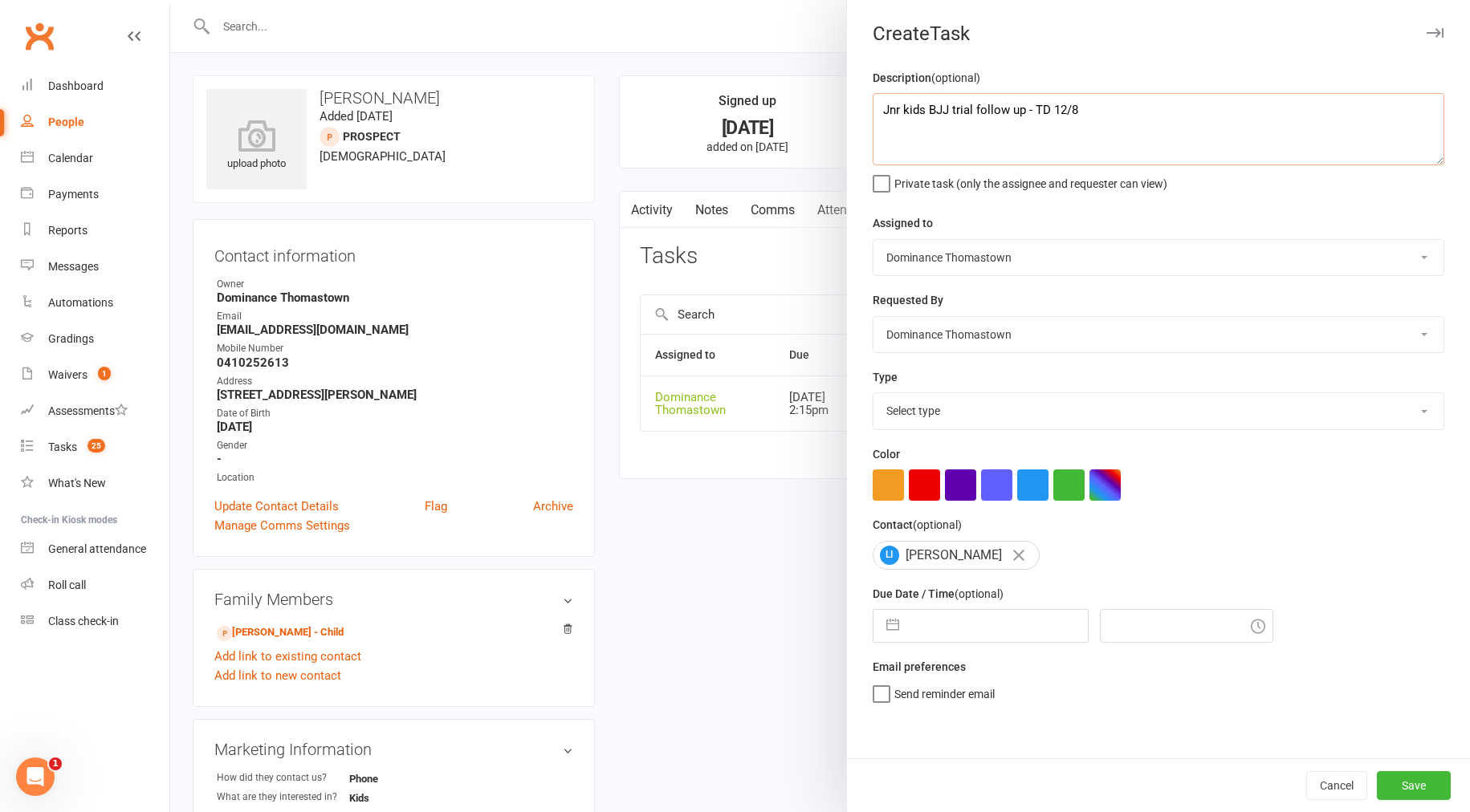
type textarea "Jnr kids BJJ trial follow up - TD 12/8"
click at [940, 406] on select "Select type A. prospect | enquiry response B. prospect | trial | booking [PERSO…" at bounding box center [1158, 410] width 570 height 35
select select "3812"
select select "6"
select select "2025"
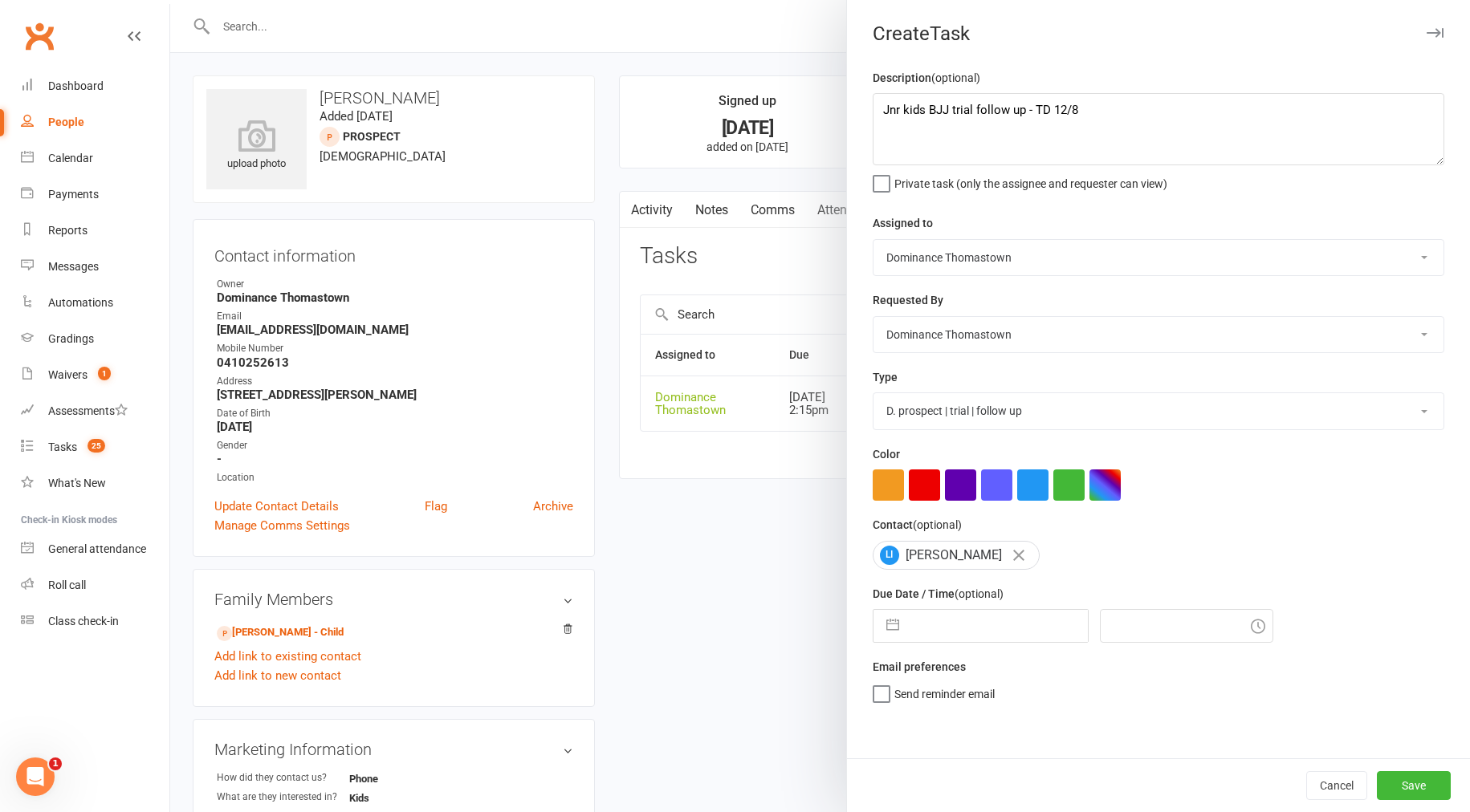
select select "7"
select select "2025"
select select "8"
select select "2025"
click at [976, 626] on input "text" at bounding box center [997, 626] width 181 height 33
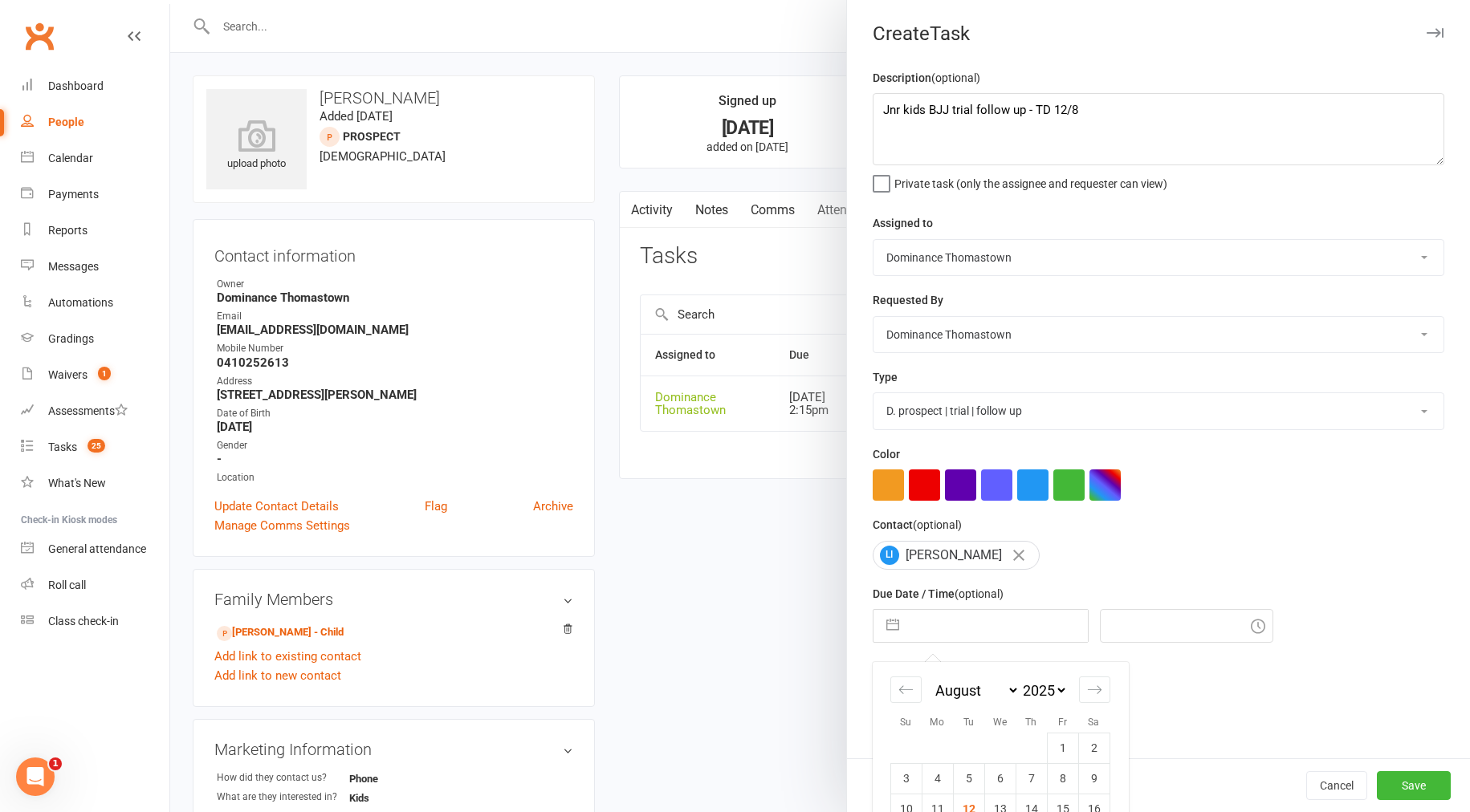
scroll to position [126, 0]
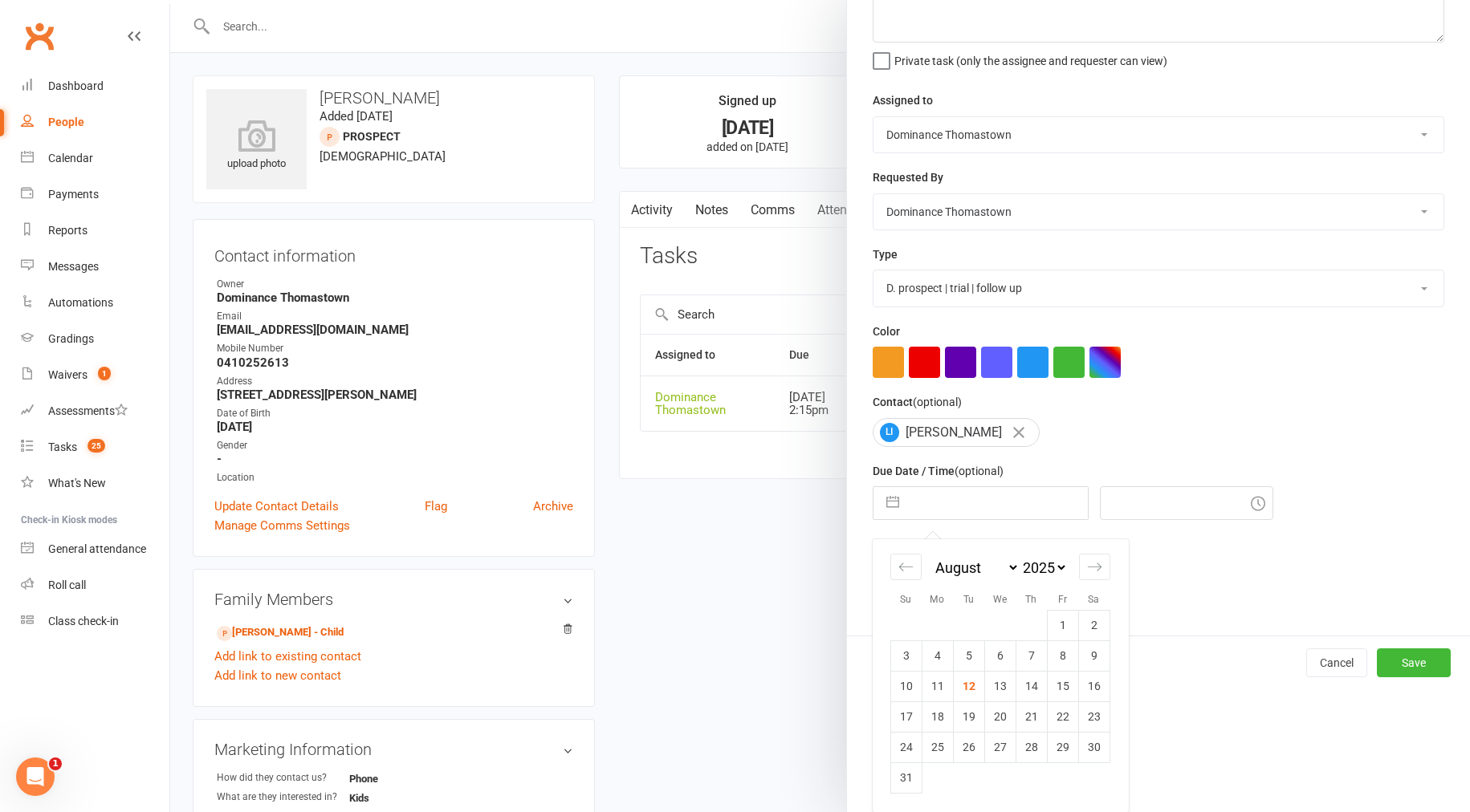
click at [997, 713] on td "20" at bounding box center [999, 717] width 32 height 31
type input "[DATE]"
type input "2:15pm"
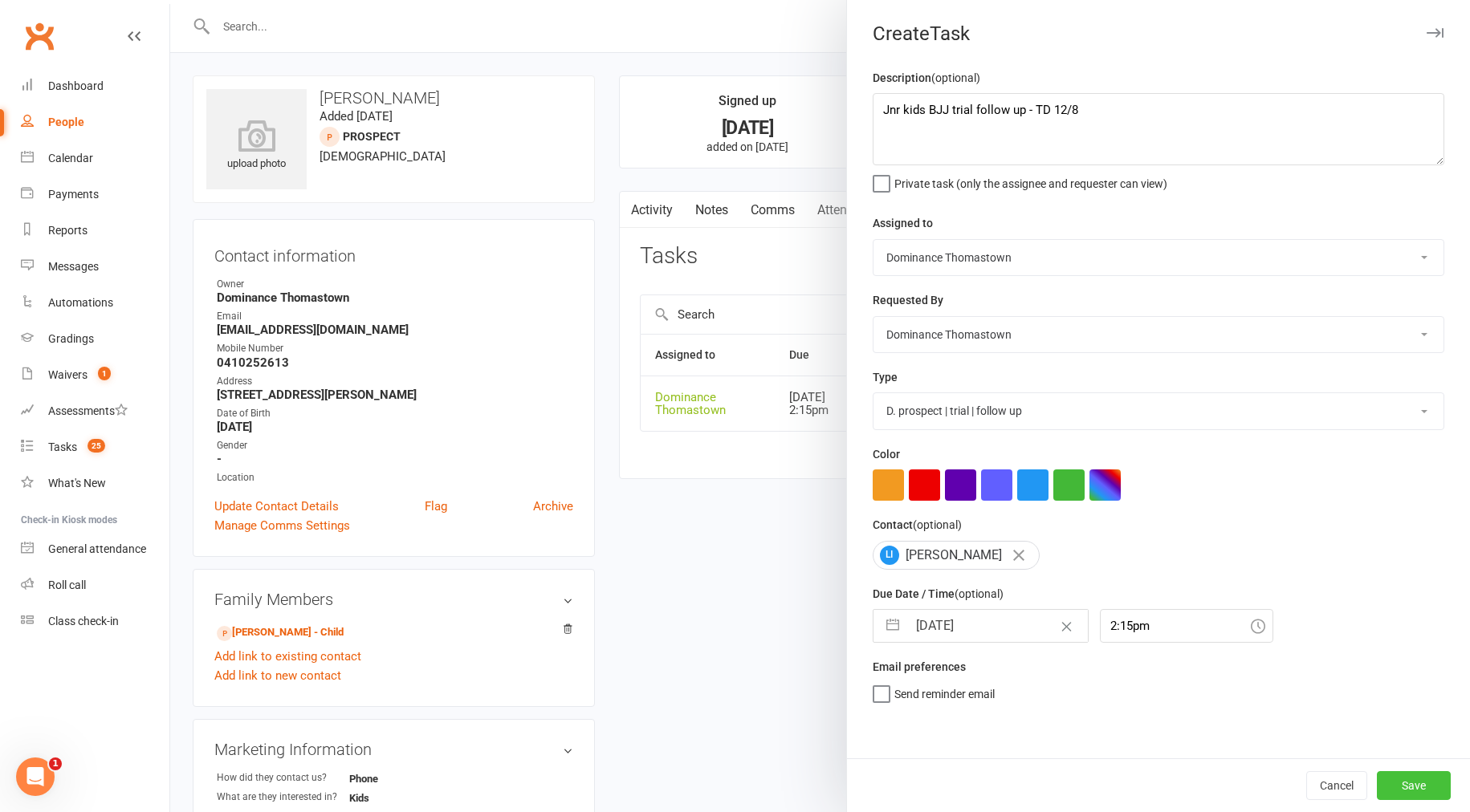
drag, startPoint x: 1398, startPoint y: 782, endPoint x: 1384, endPoint y: 779, distance: 14.3
click at [1398, 782] on button "Save" at bounding box center [1414, 786] width 74 height 29
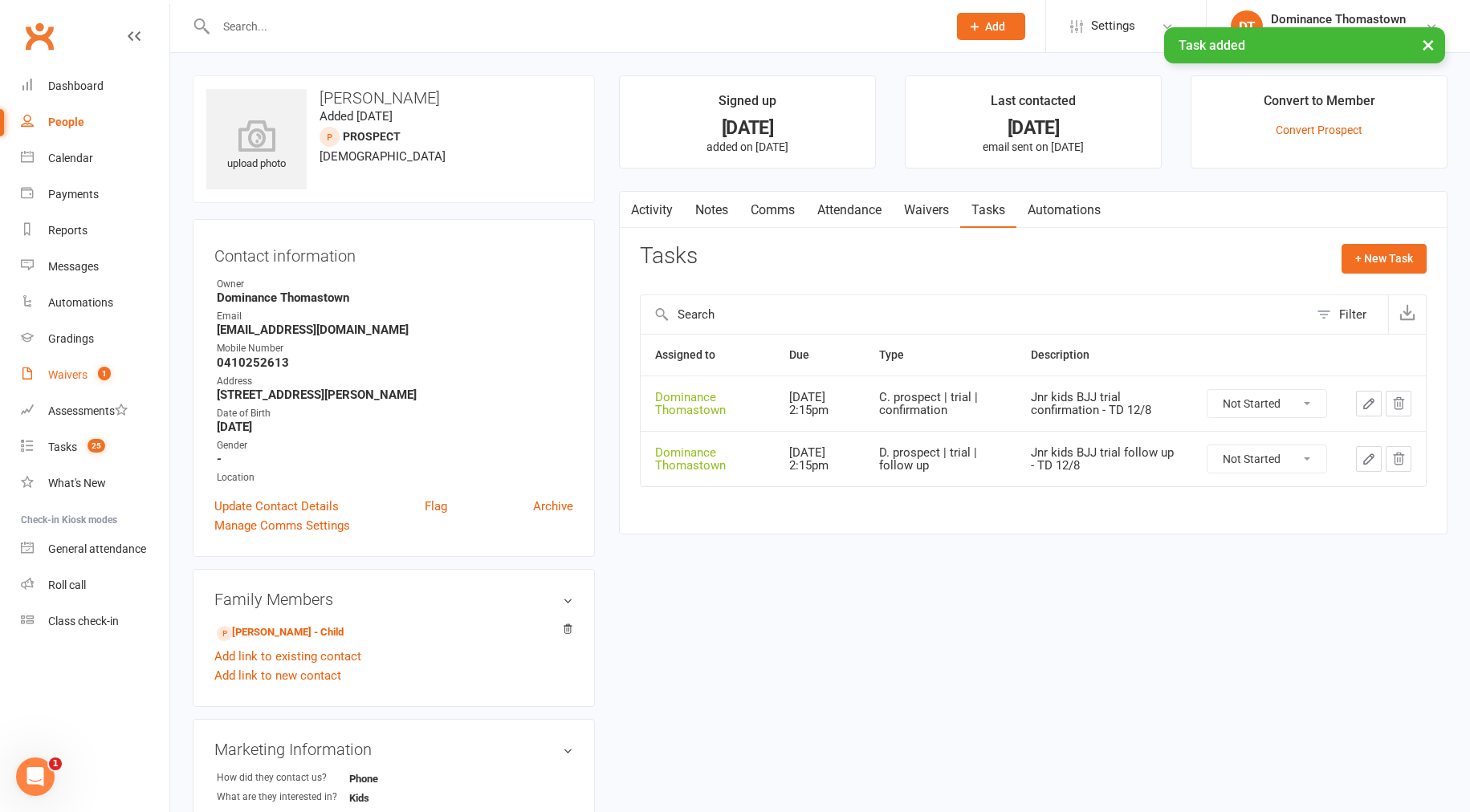
click at [64, 380] on div "Waivers" at bounding box center [68, 375] width 40 height 13
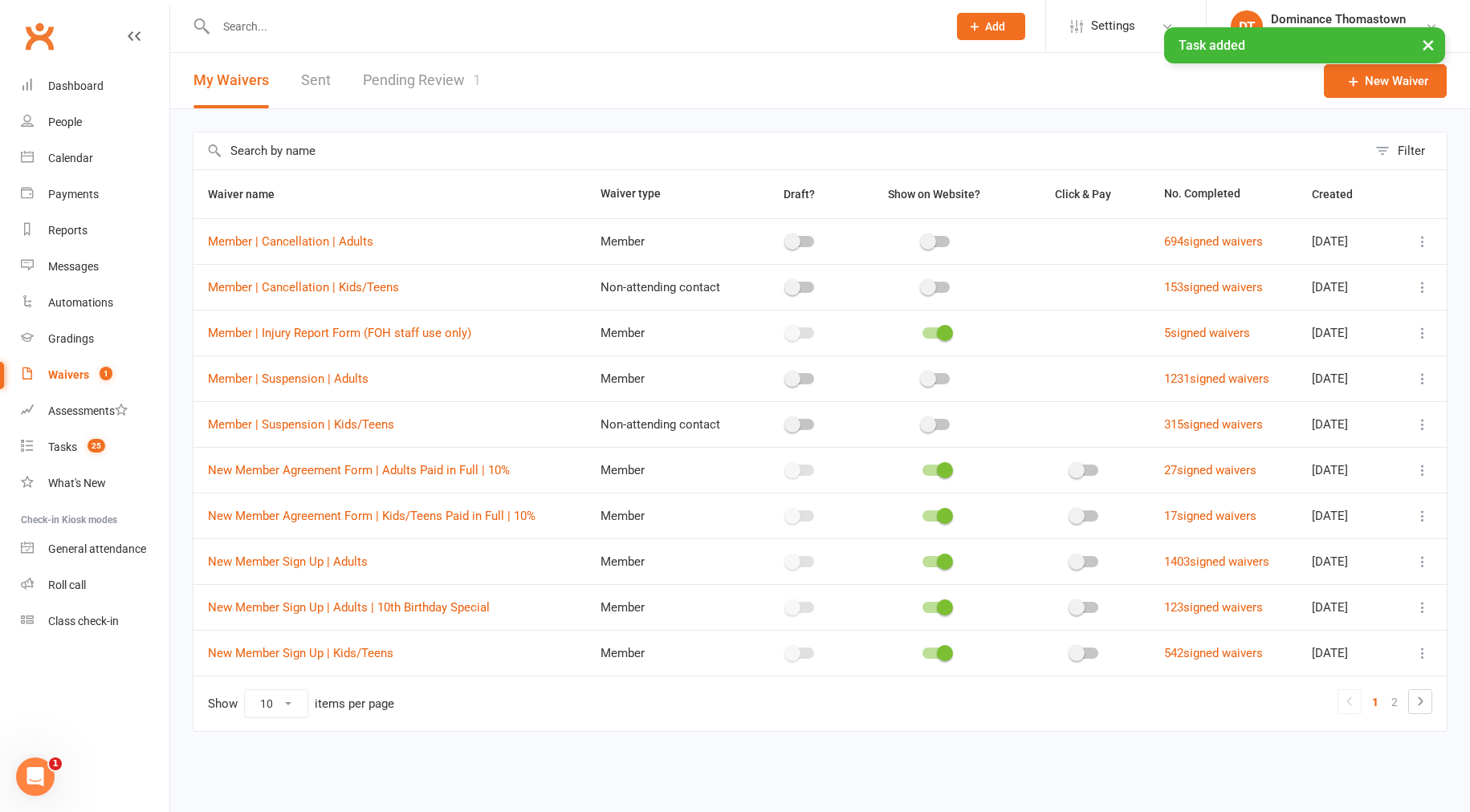
click at [381, 81] on link "Pending Review 1" at bounding box center [422, 80] width 118 height 55
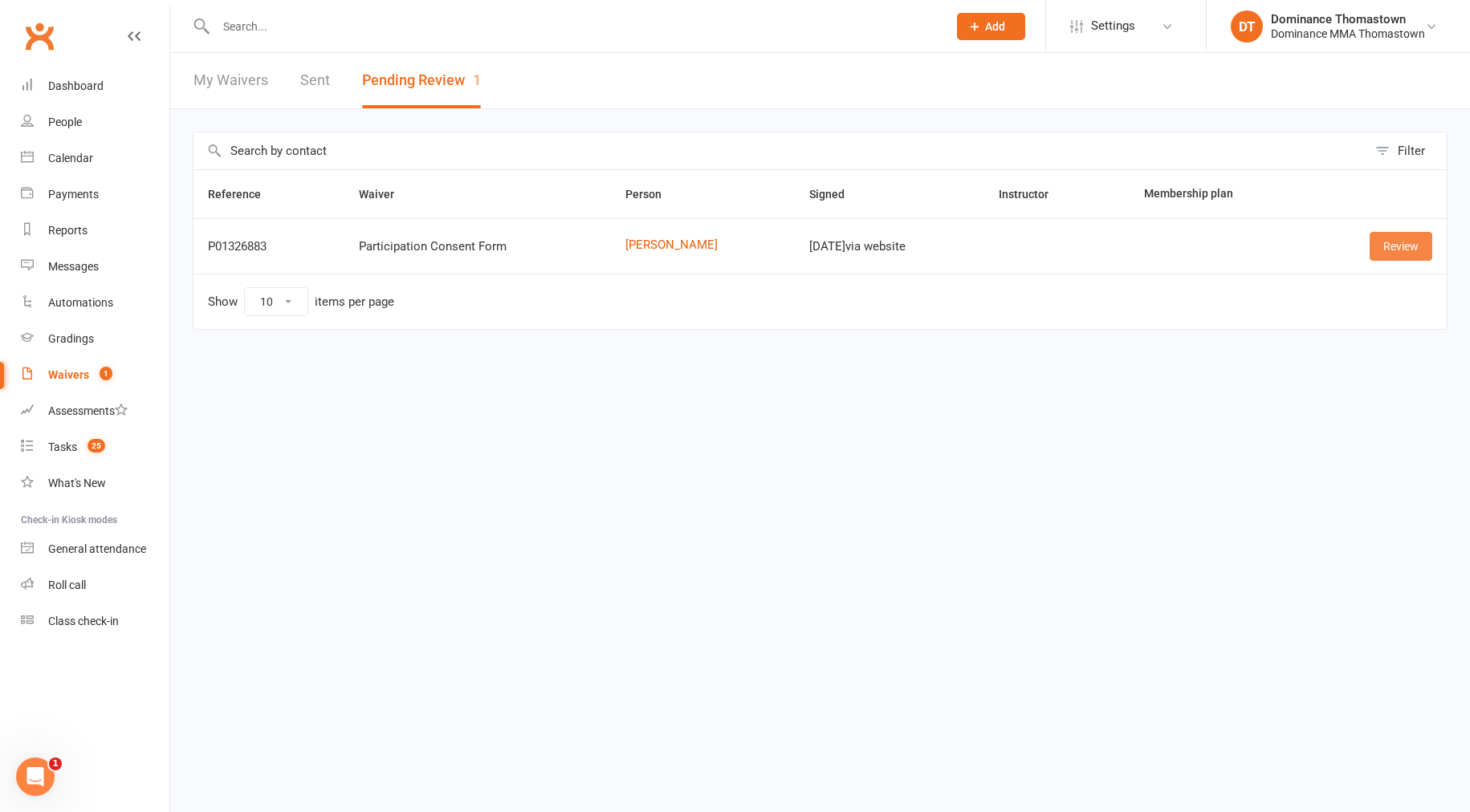
click at [1386, 251] on link "Review" at bounding box center [1400, 247] width 62 height 29
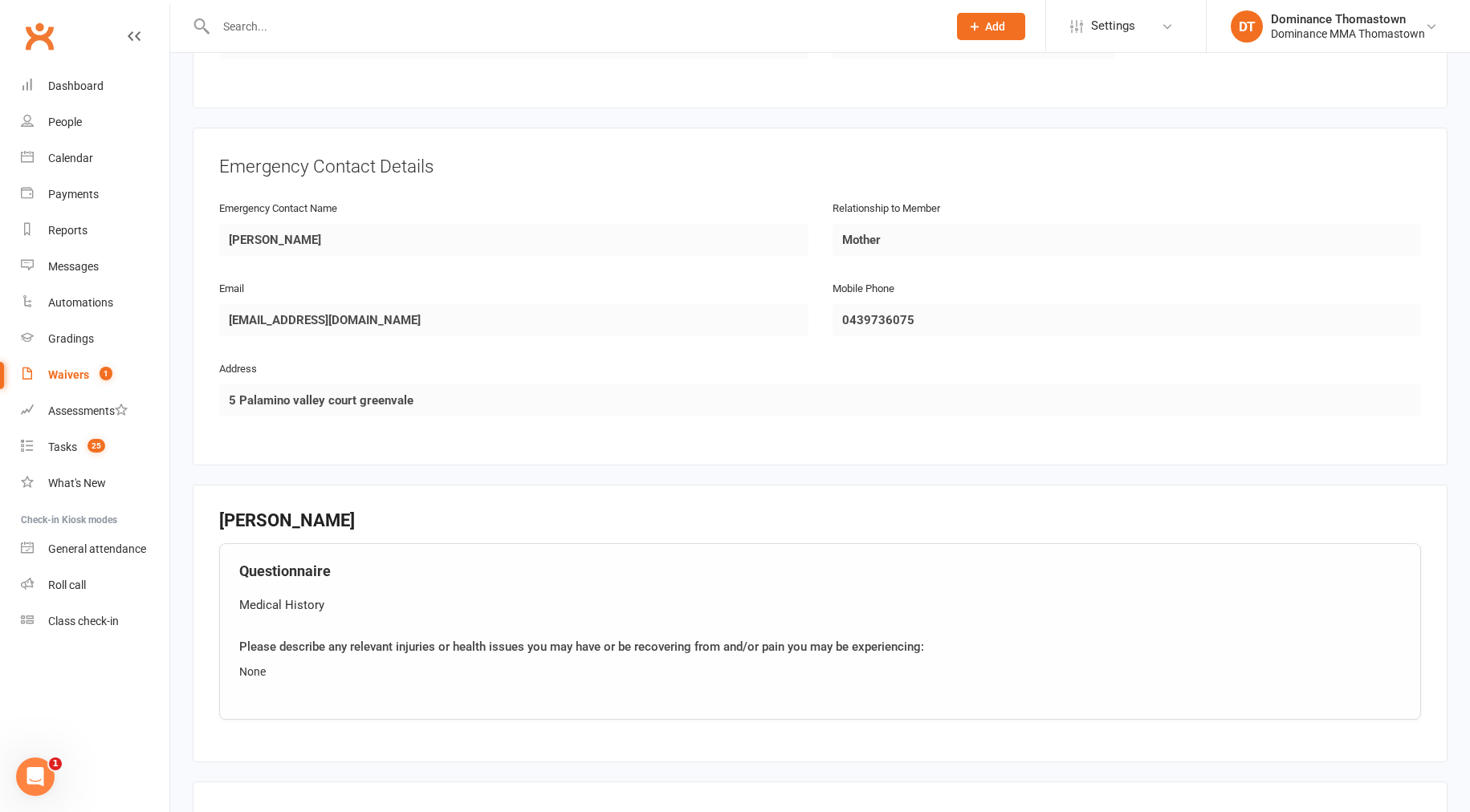
scroll to position [932, 0]
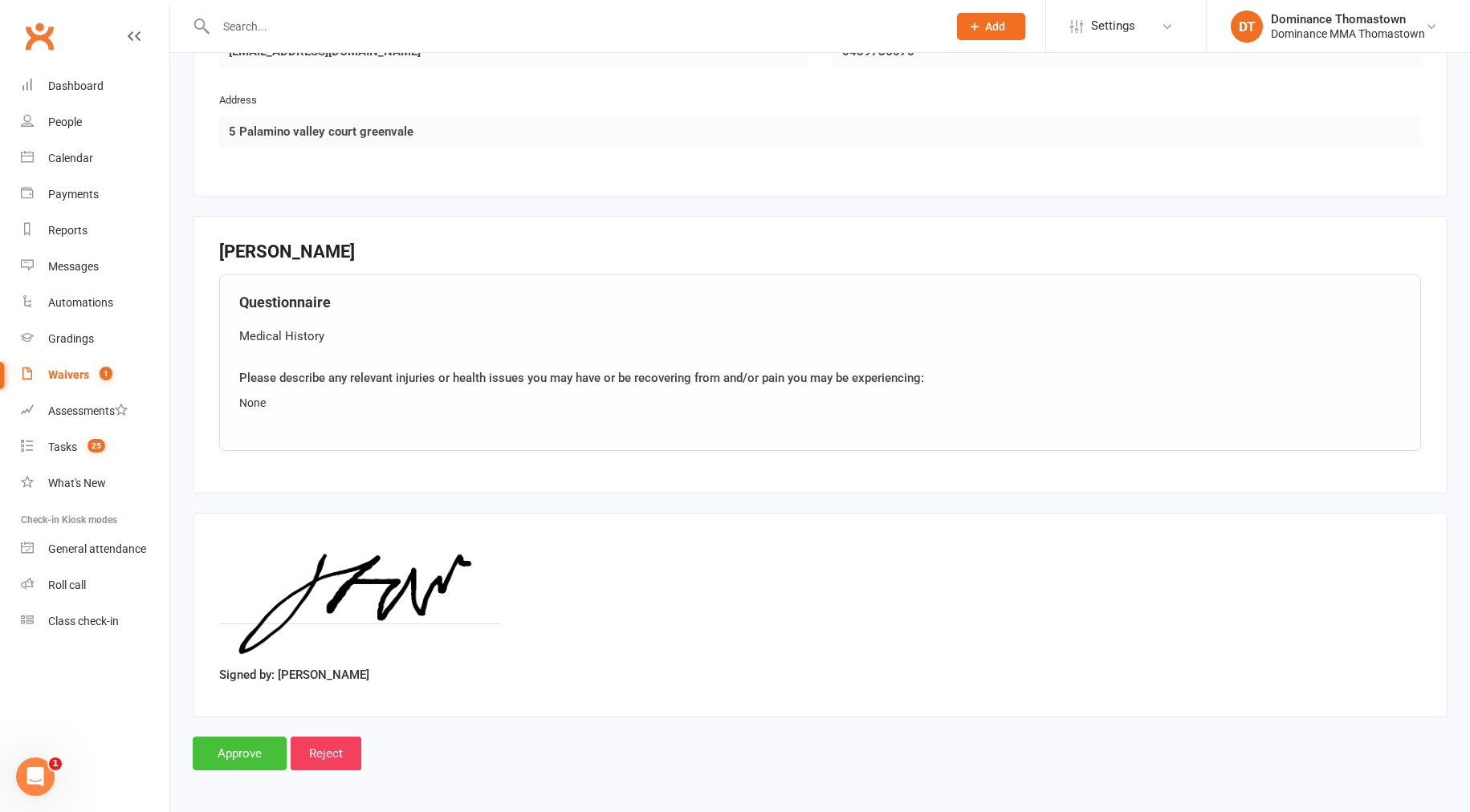
drag, startPoint x: 229, startPoint y: 753, endPoint x: 241, endPoint y: 747, distance: 13.4
click at [229, 753] on input "Approve" at bounding box center [239, 753] width 94 height 33
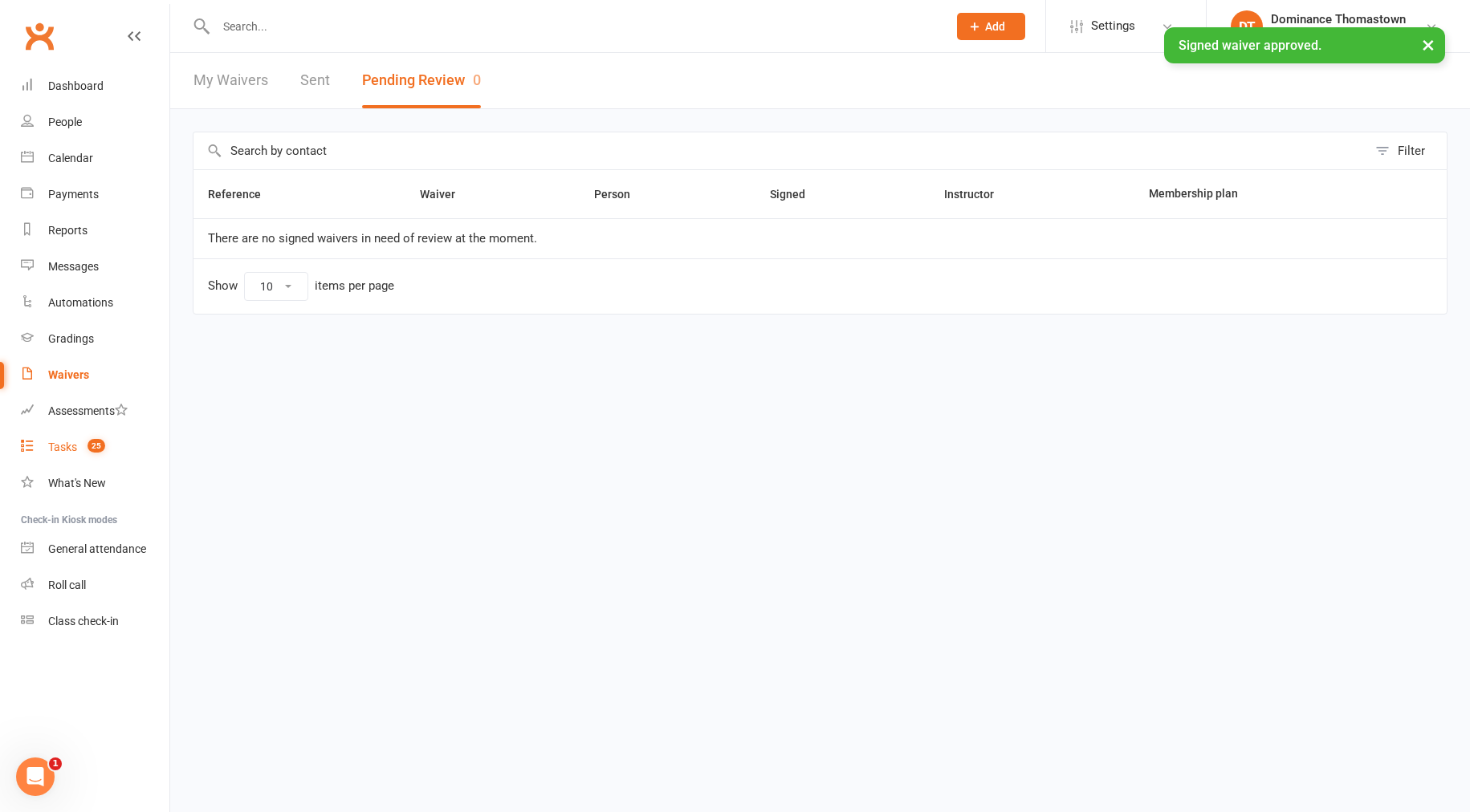
click at [58, 446] on div "Tasks" at bounding box center [62, 447] width 29 height 13
